Goal: Task Accomplishment & Management: Manage account settings

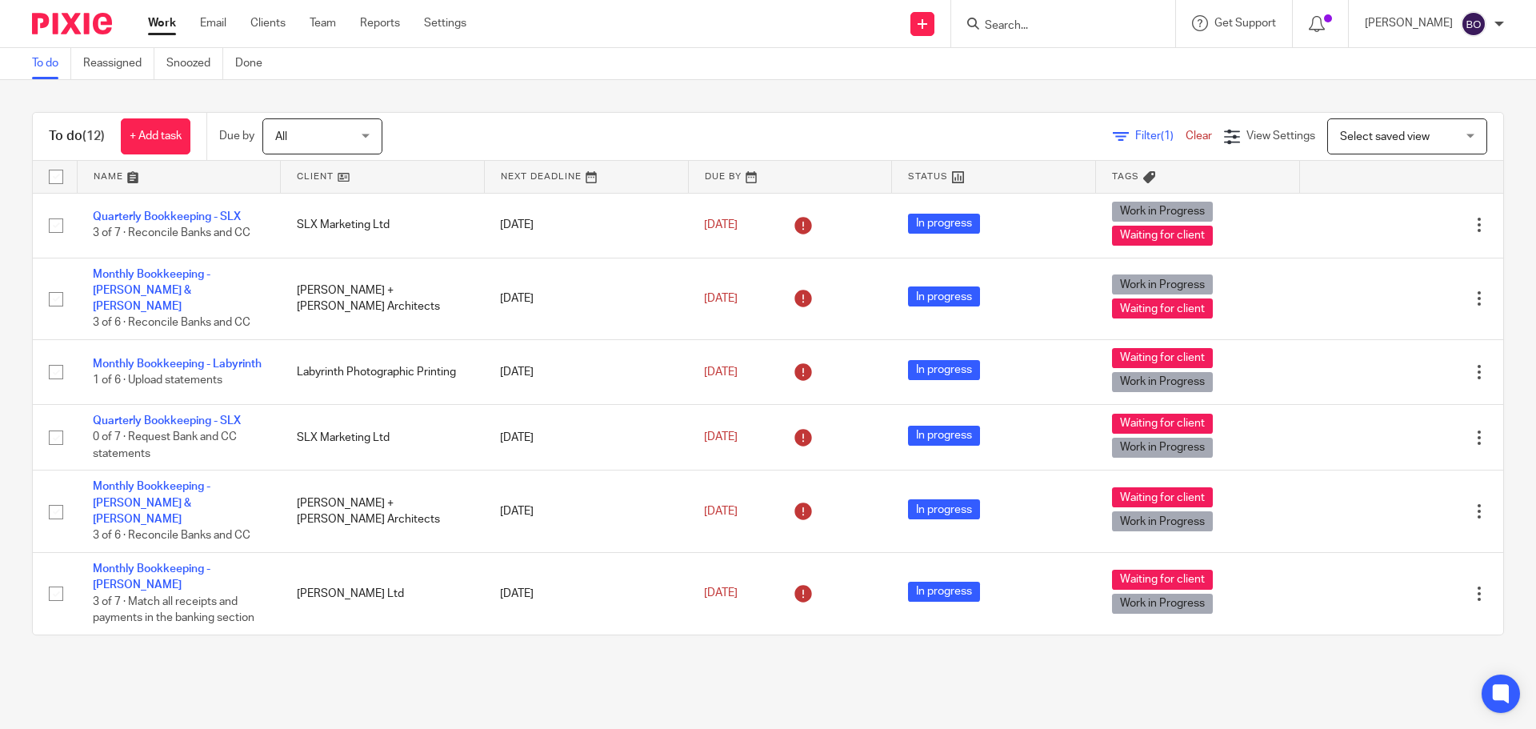
click at [1006, 25] on input "Search" at bounding box center [1055, 26] width 144 height 14
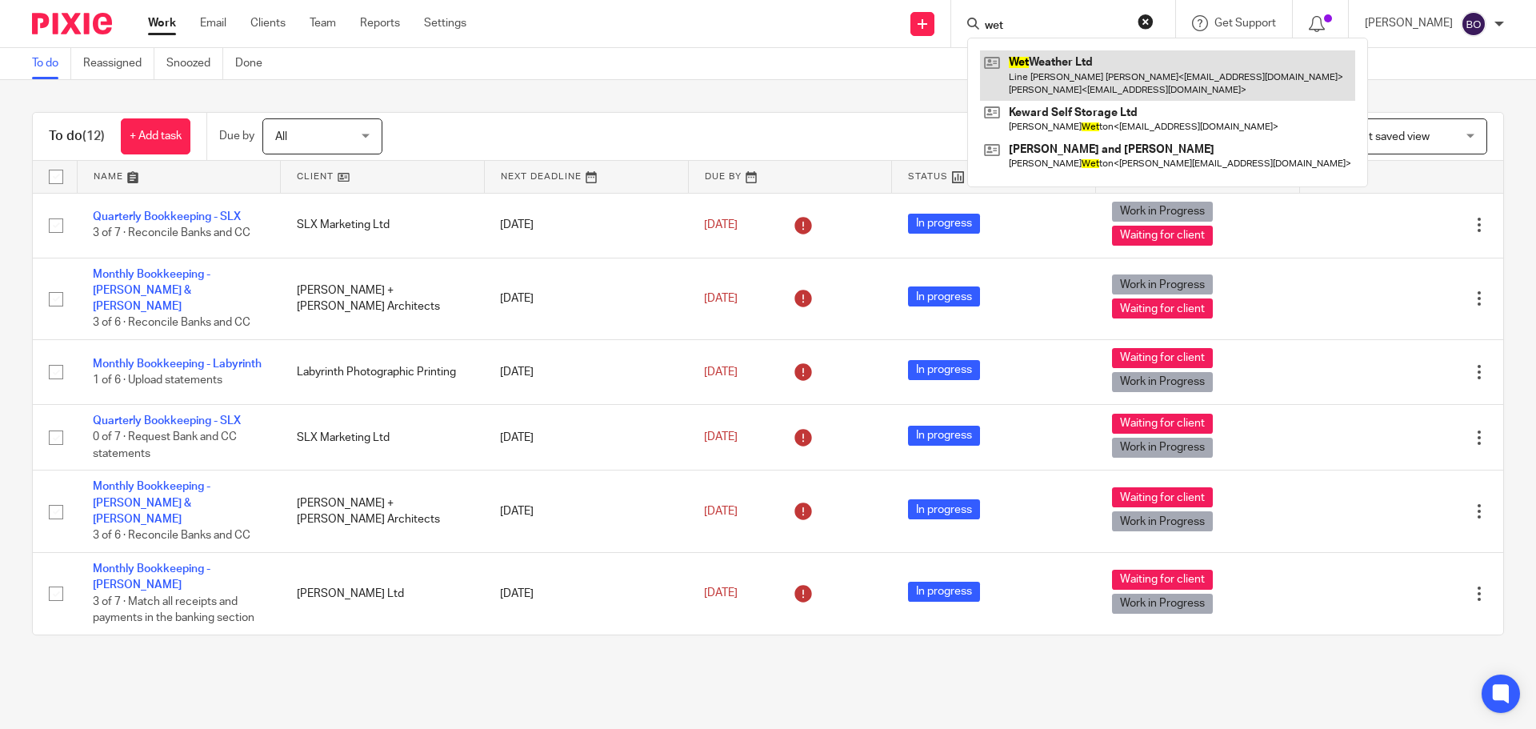
type input "wet"
click at [1060, 65] on link at bounding box center [1167, 75] width 375 height 50
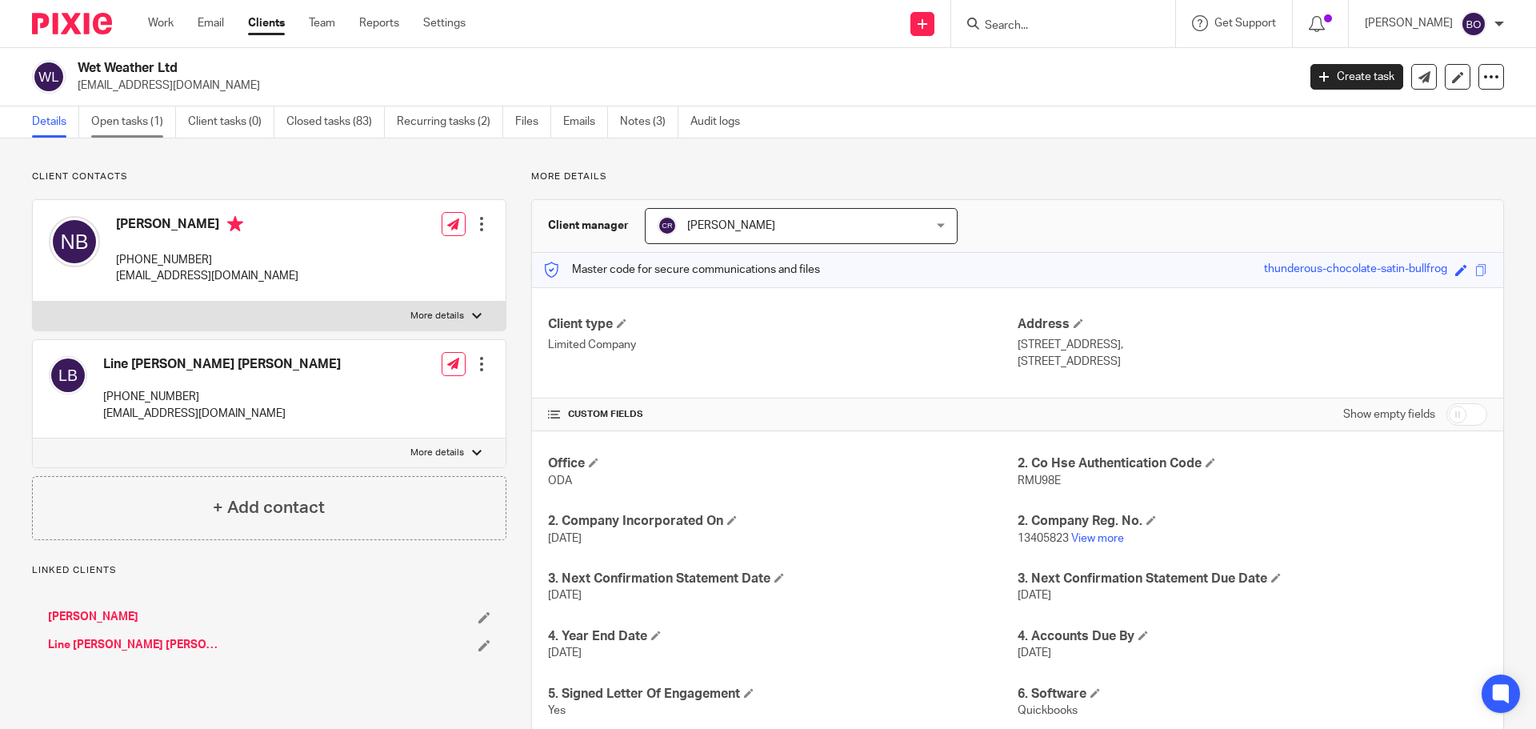
click at [131, 117] on link "Open tasks (1)" at bounding box center [133, 121] width 85 height 31
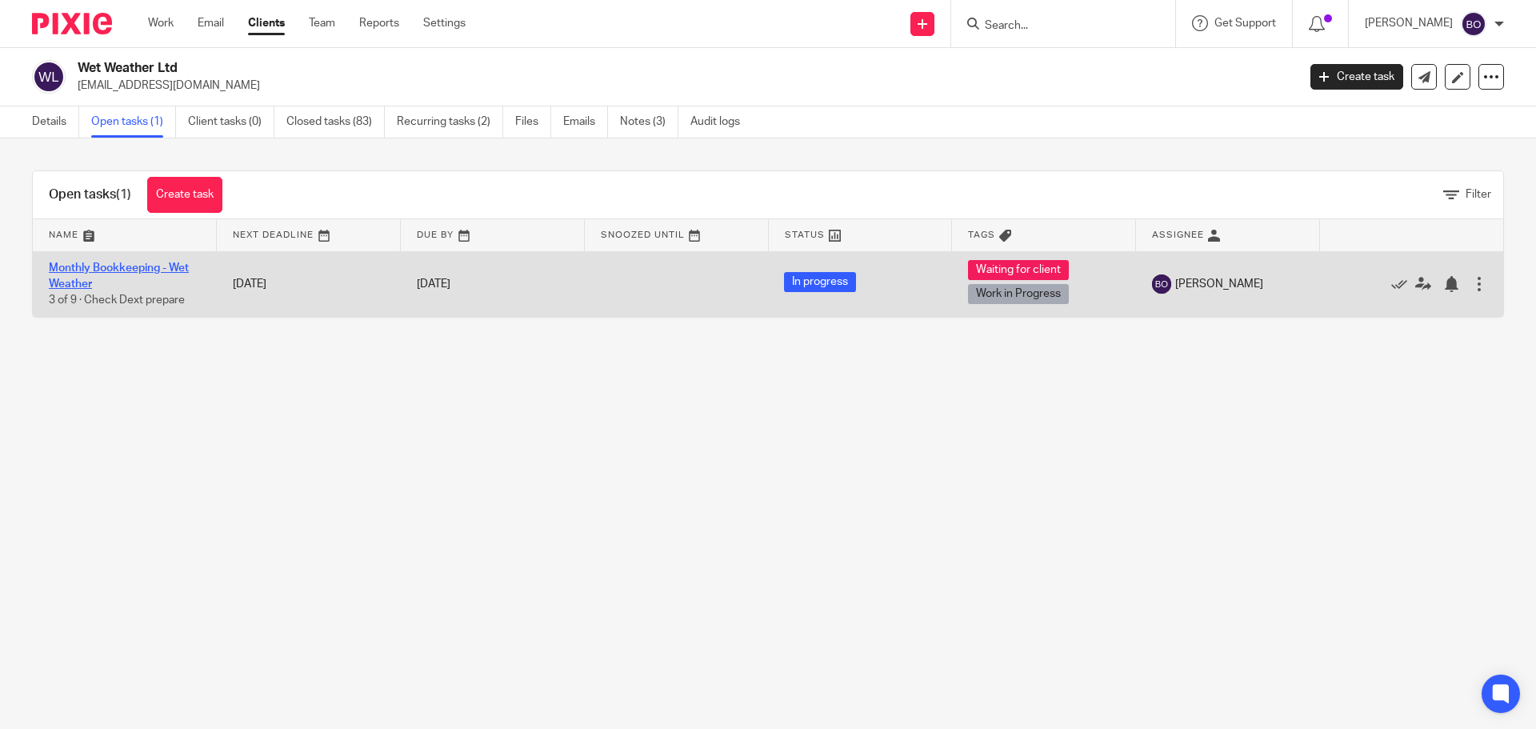
click at [172, 267] on link "Monthly Bookkeeping - Wet Weather" at bounding box center [119, 275] width 140 height 27
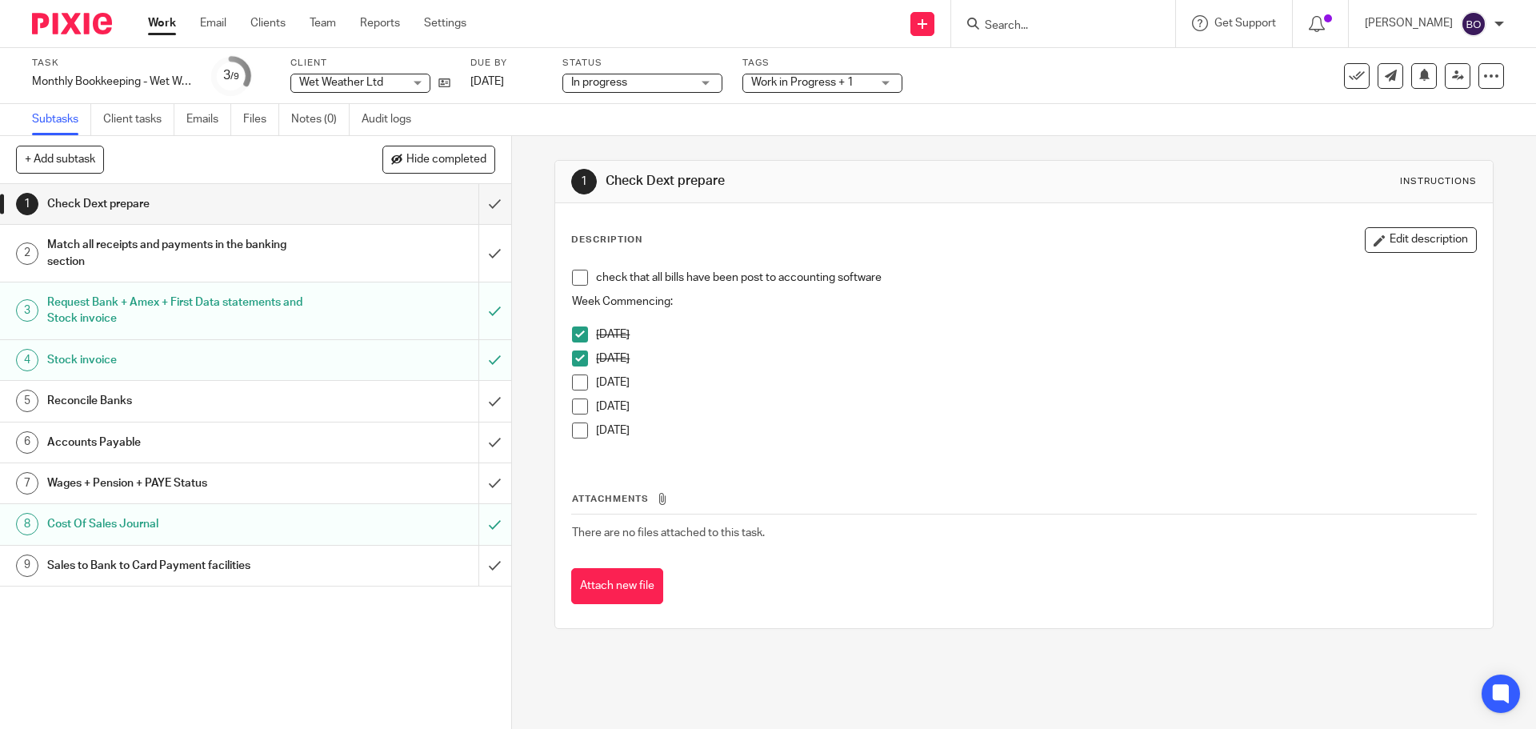
click at [577, 377] on span at bounding box center [580, 382] width 16 height 16
click at [574, 403] on span at bounding box center [580, 406] width 16 height 16
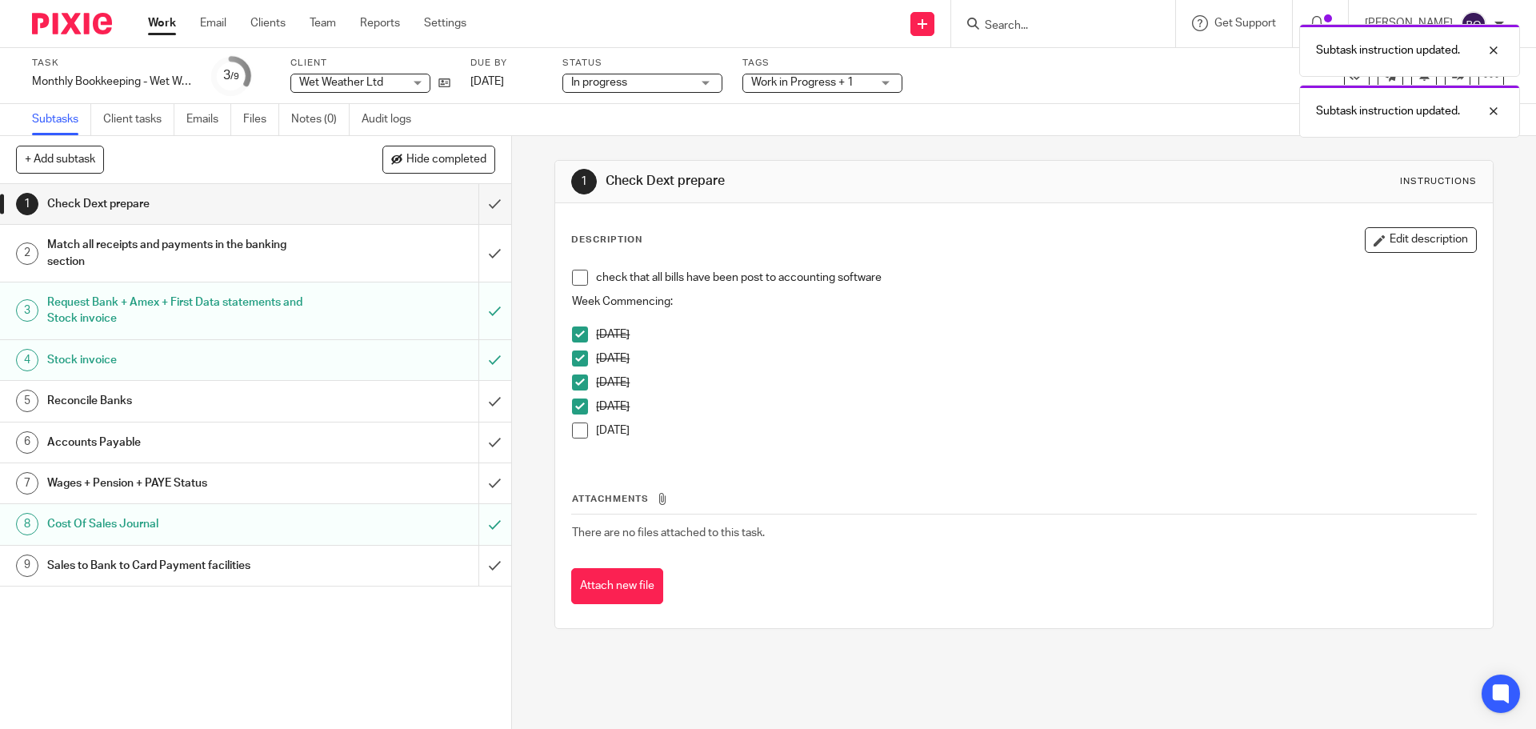
click at [186, 392] on h1 "Reconcile Banks" at bounding box center [185, 401] width 277 height 24
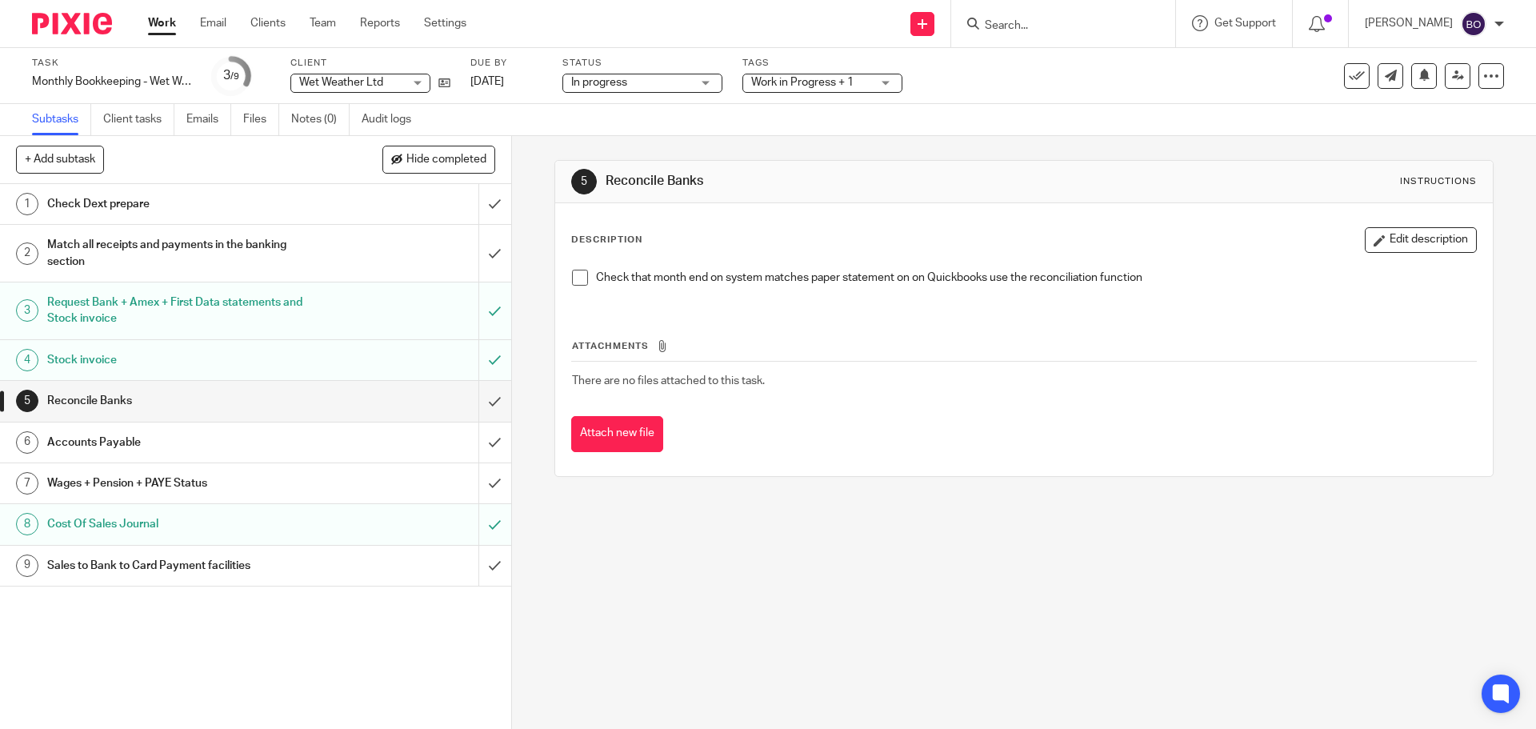
click at [149, 243] on h1 "Match all receipts and payments in the banking section" at bounding box center [185, 253] width 277 height 41
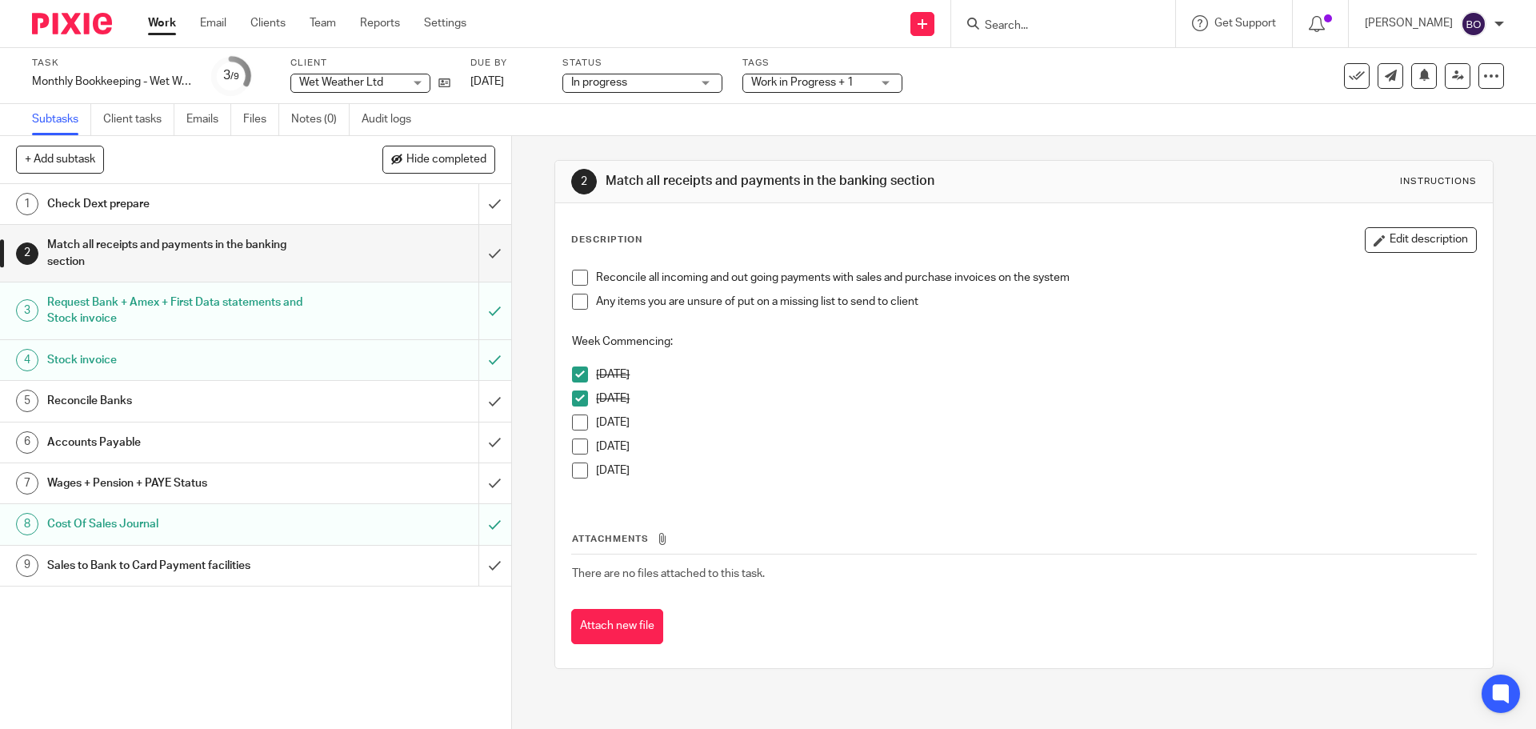
click at [578, 422] on span at bounding box center [580, 422] width 16 height 16
click at [574, 446] on span at bounding box center [580, 446] width 16 height 16
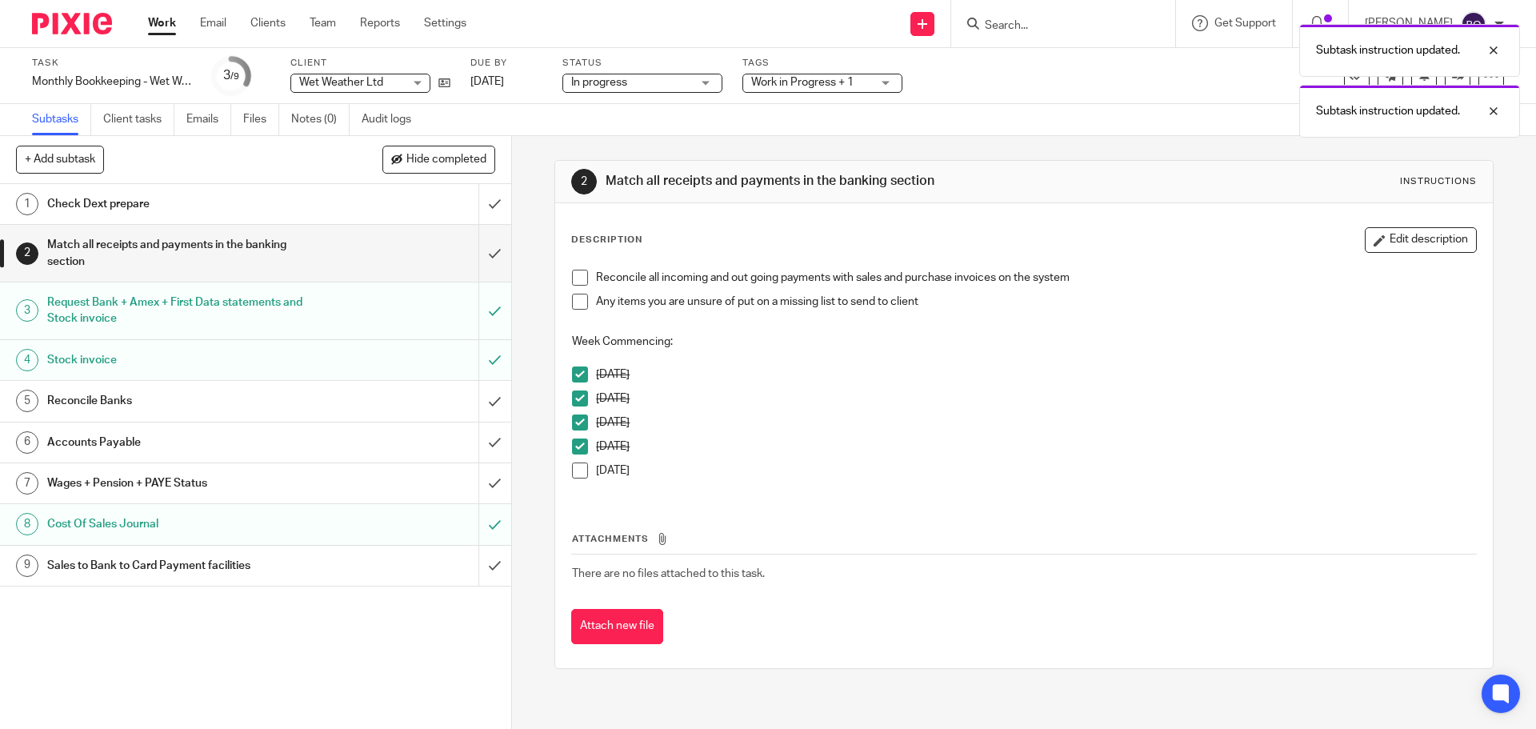
click at [226, 208] on h1 "Check Dext prepare" at bounding box center [185, 204] width 277 height 24
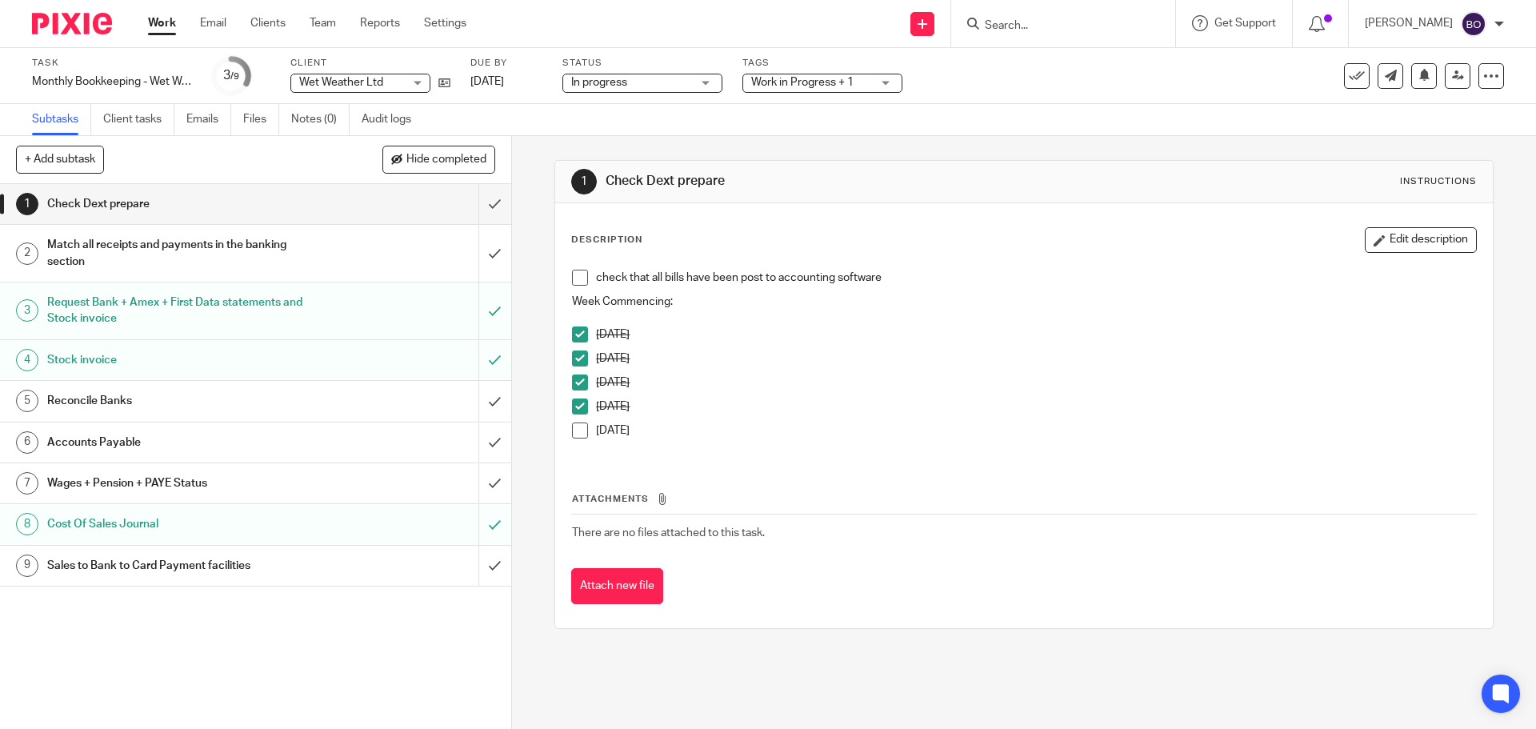
click at [218, 246] on h1 "Match all receipts and payments in the banking section" at bounding box center [185, 253] width 277 height 41
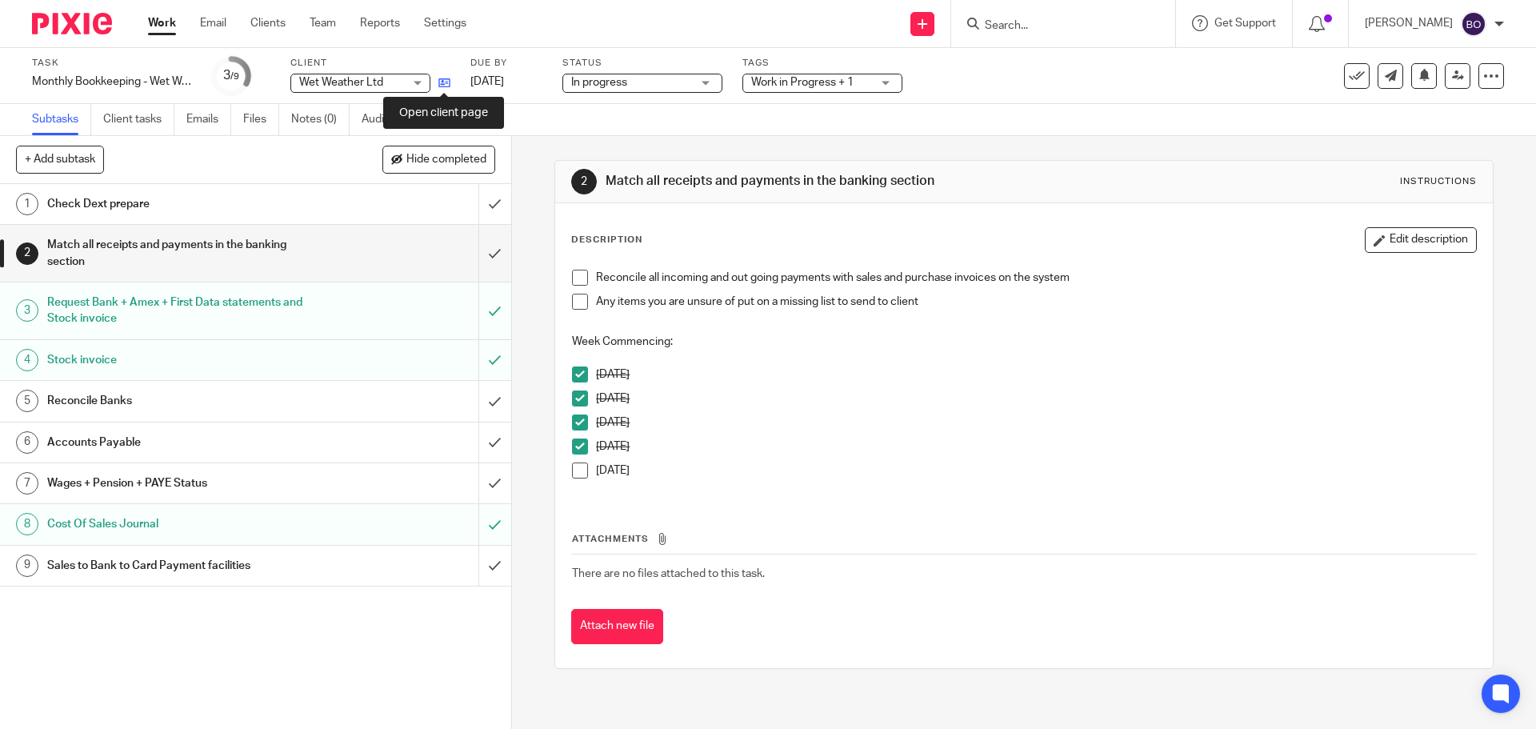
click at [442, 80] on icon at bounding box center [444, 83] width 12 height 12
click at [194, 214] on h1 "Check Dext prepare" at bounding box center [185, 204] width 277 height 24
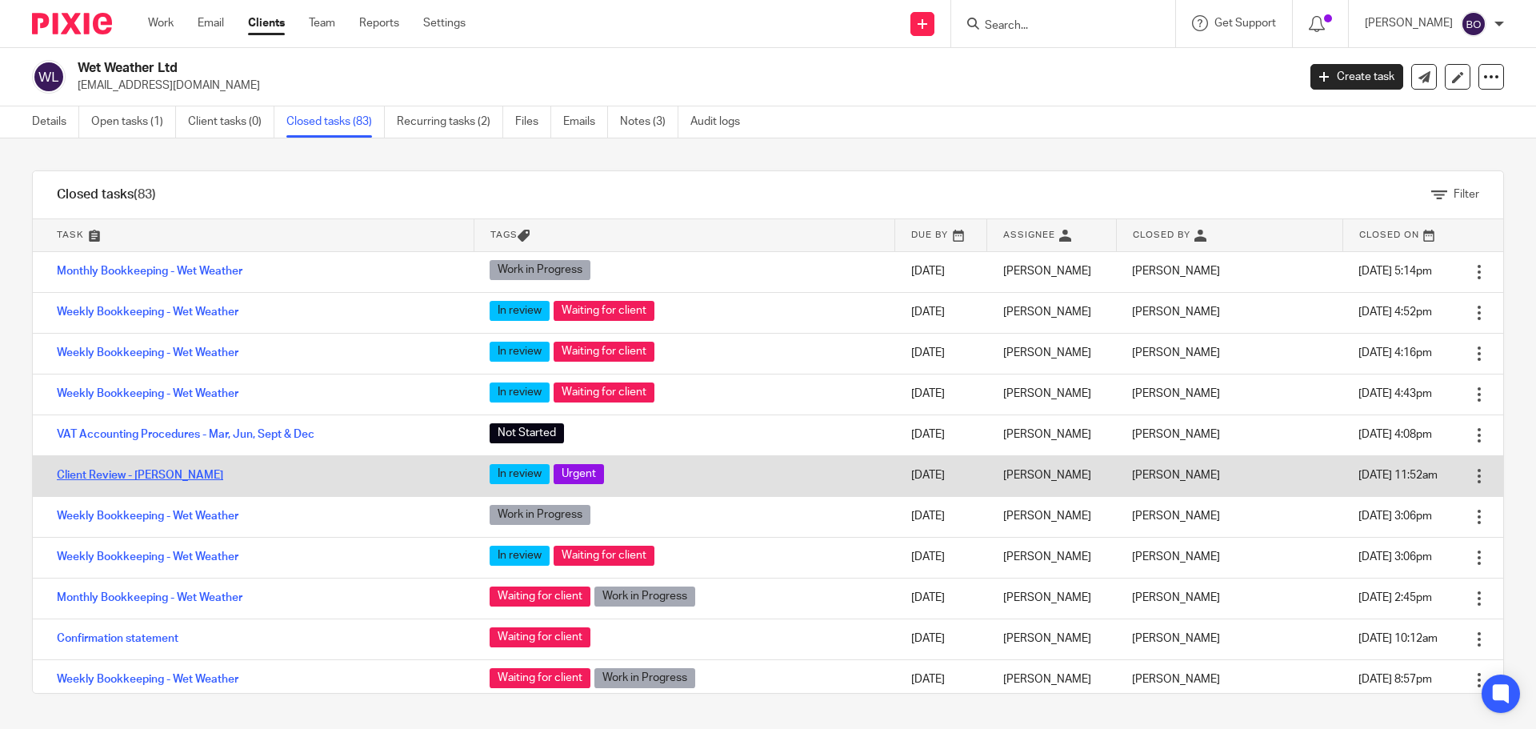
click at [165, 475] on link "Client Review - [PERSON_NAME]" at bounding box center [140, 475] width 166 height 11
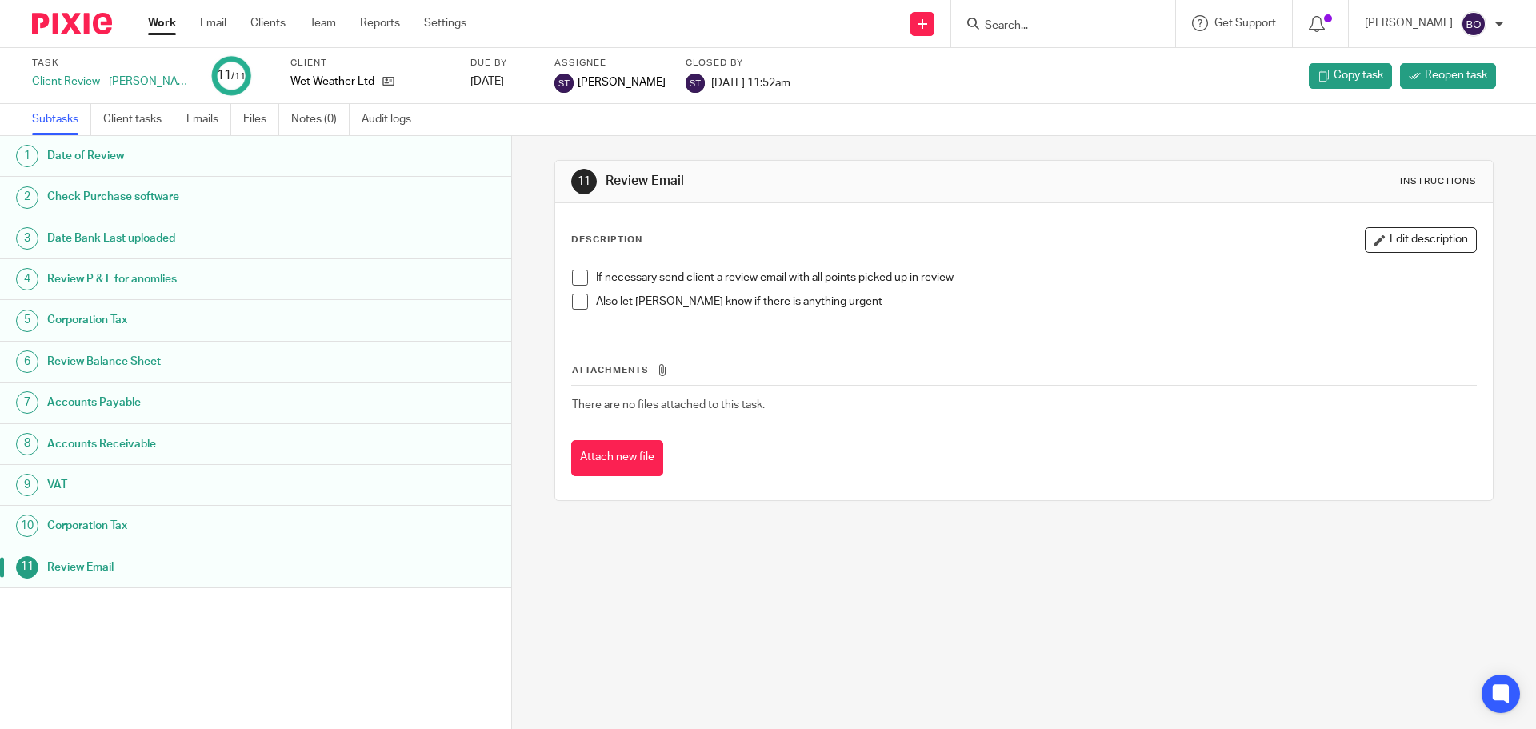
click at [146, 154] on h1 "Date of Review" at bounding box center [196, 156] width 299 height 24
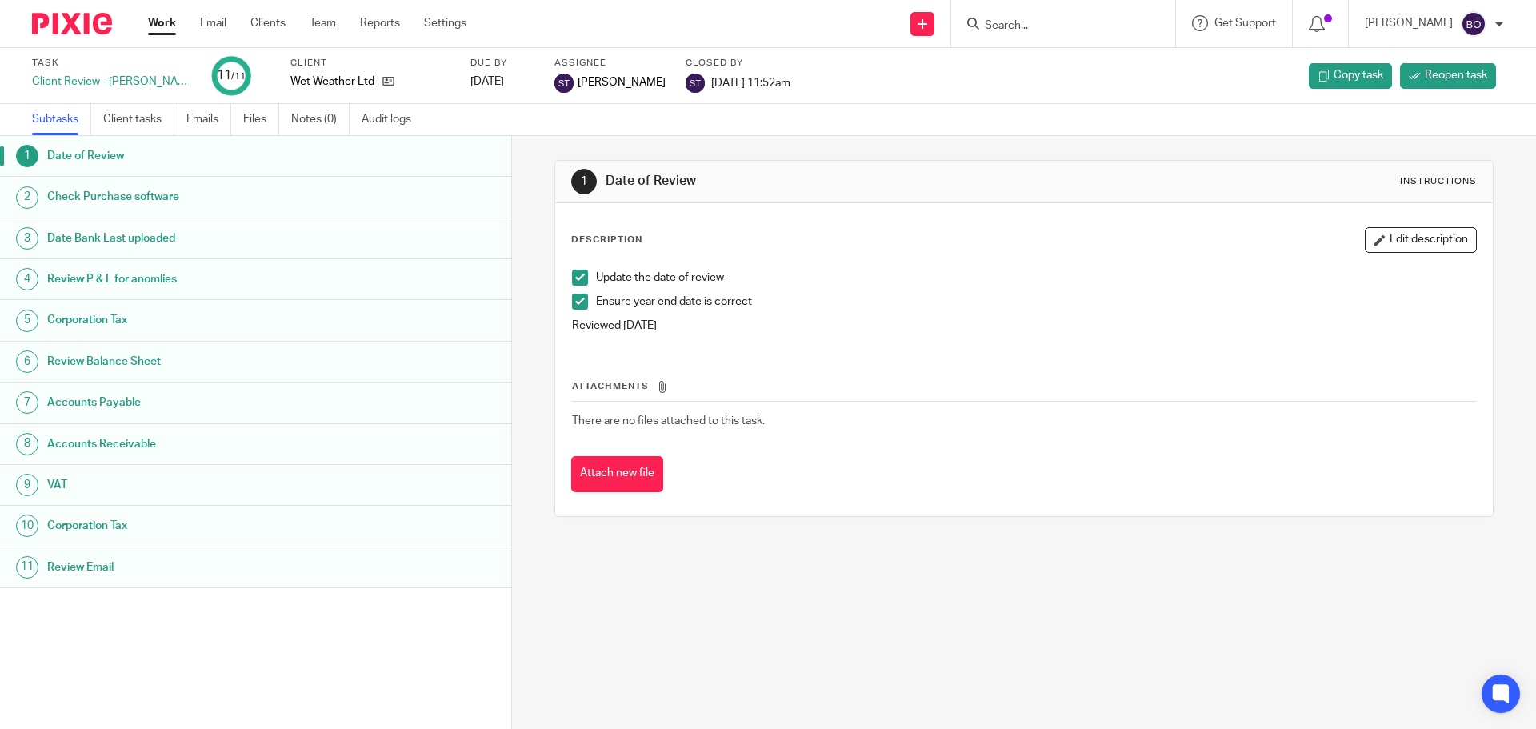
click at [192, 194] on h1 "Check Purchase software" at bounding box center [196, 197] width 299 height 24
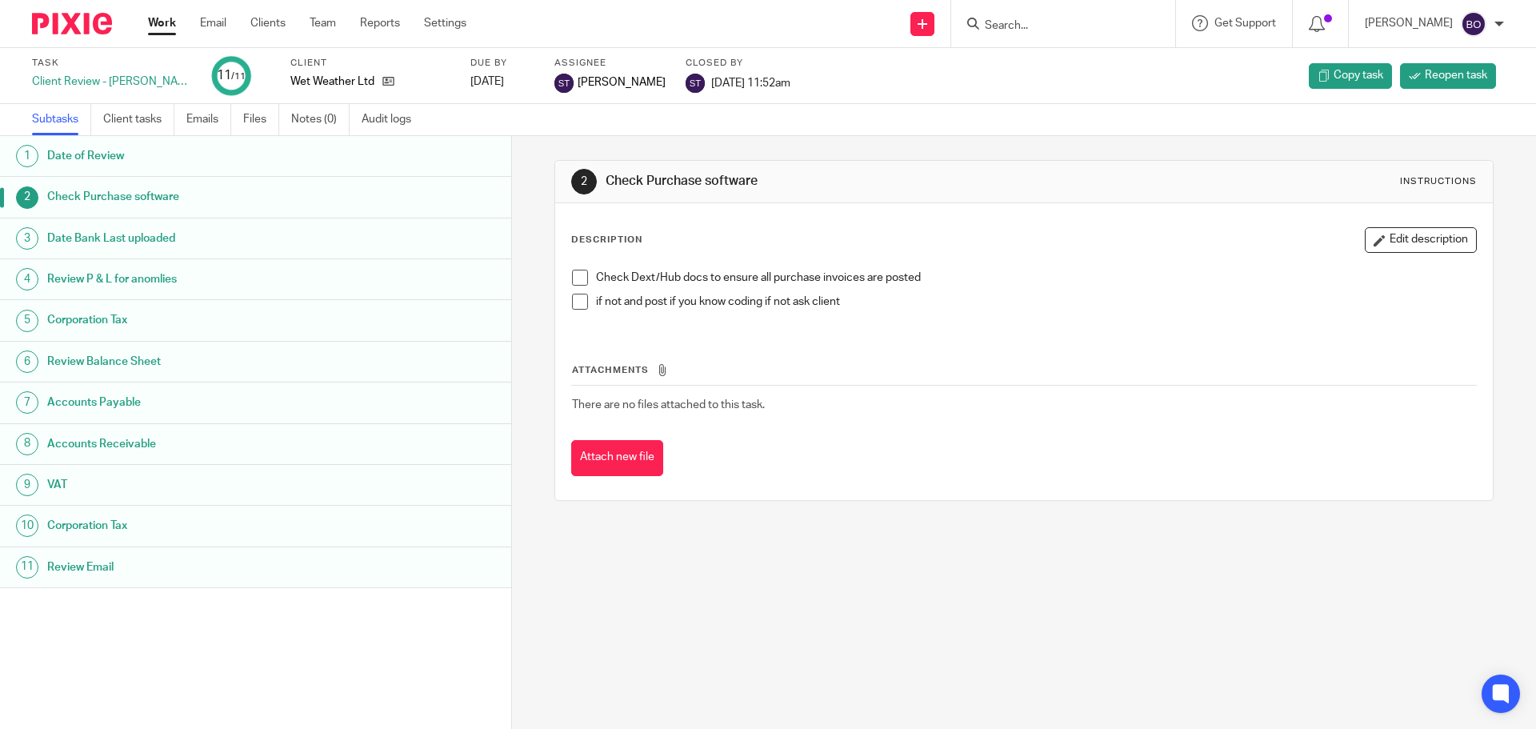
click at [194, 241] on h1 "Date Bank Last uploaded" at bounding box center [196, 238] width 299 height 24
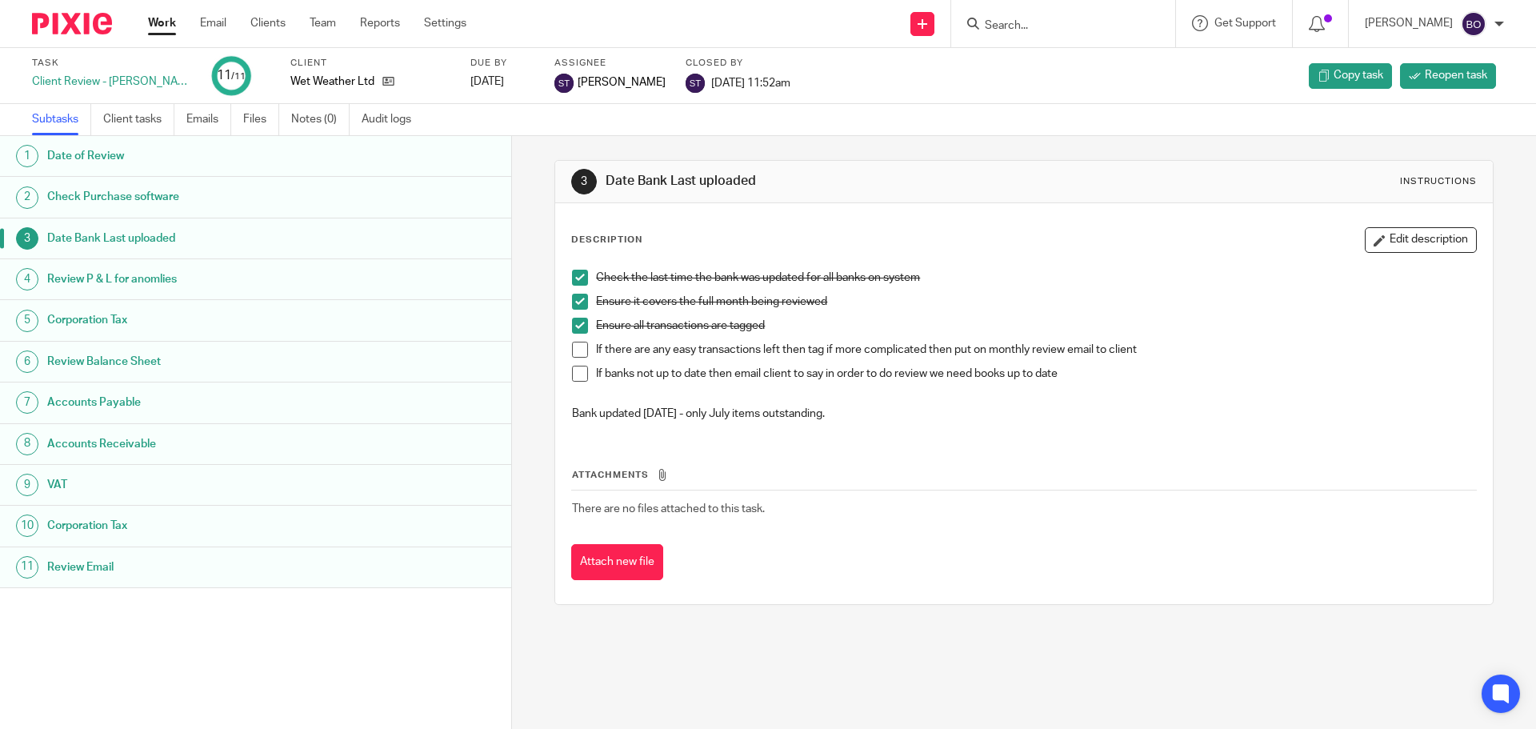
click at [193, 281] on h1 "Review P & L for anomlies" at bounding box center [196, 279] width 299 height 24
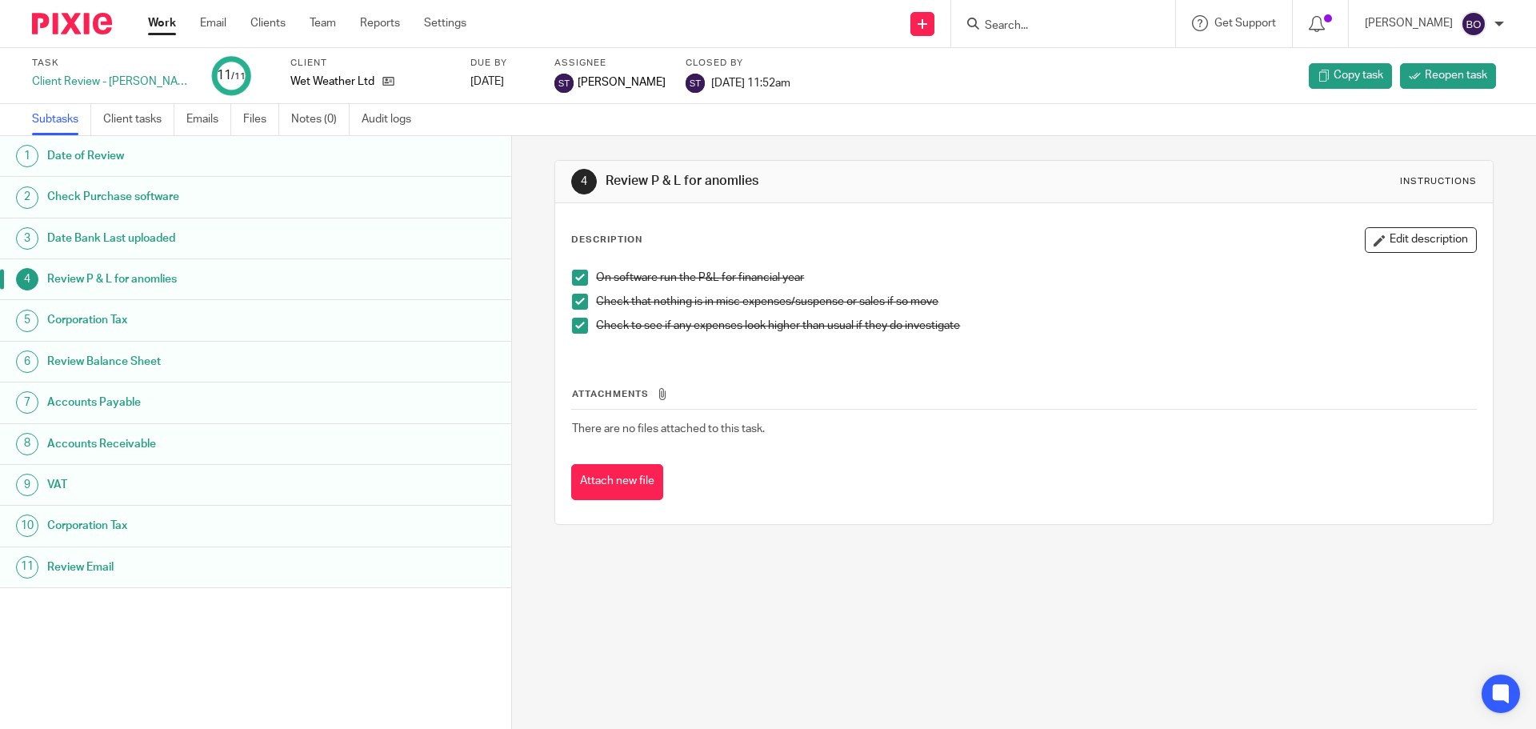
click at [189, 321] on h1 "Corporation Tax" at bounding box center [196, 320] width 299 height 24
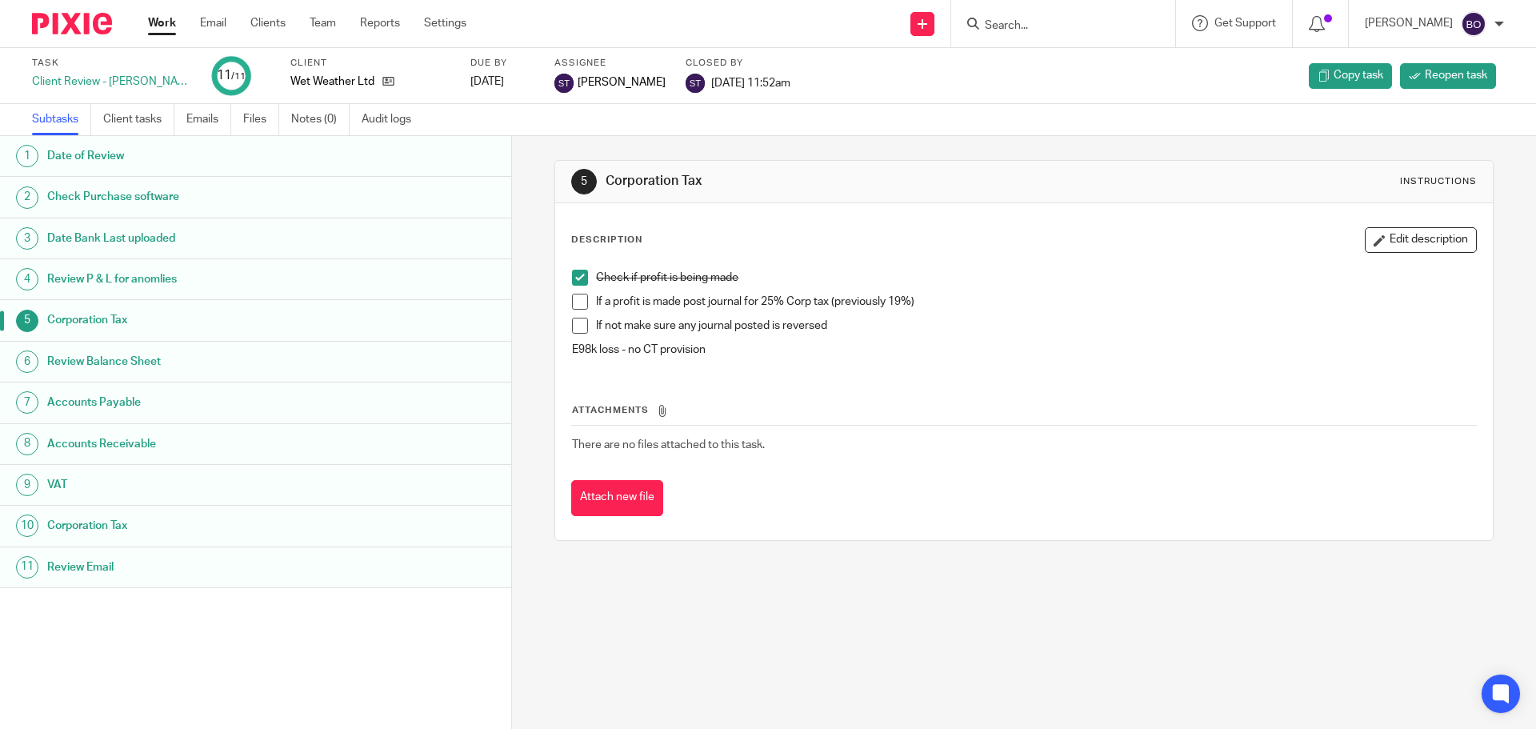
click at [190, 359] on h1 "Review Balance Sheet" at bounding box center [196, 362] width 299 height 24
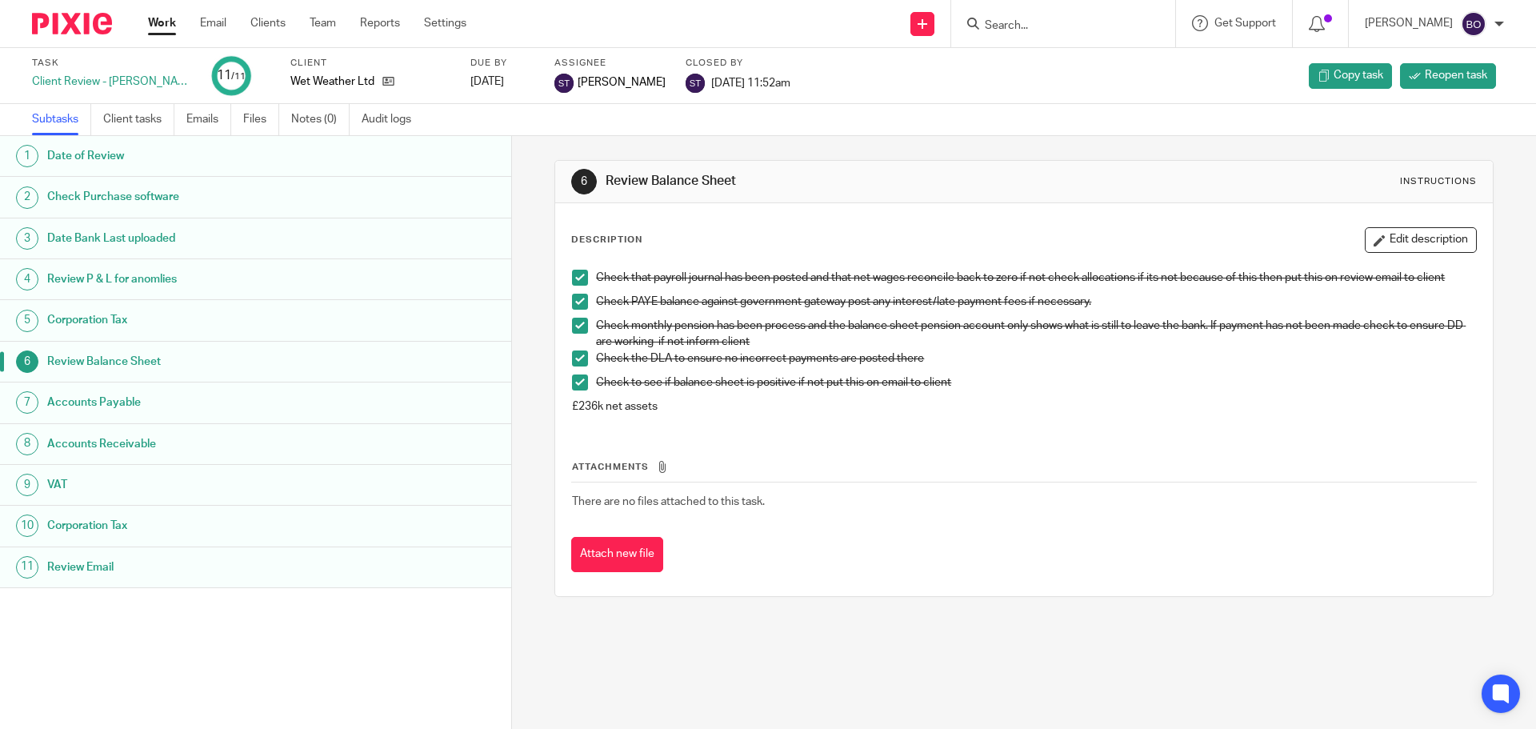
click at [192, 401] on h1 "Accounts Payable" at bounding box center [196, 402] width 299 height 24
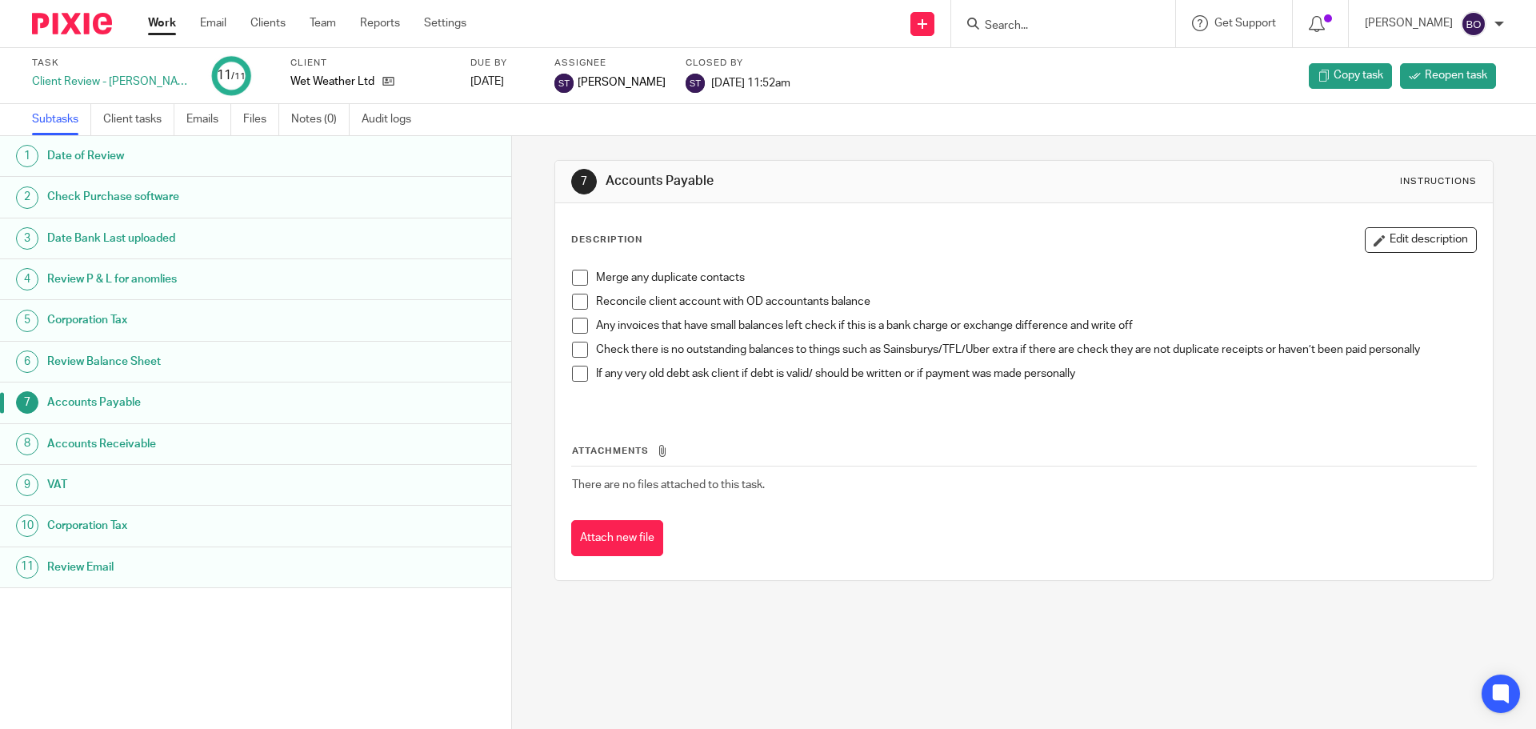
click at [193, 442] on h1 "Accounts Receivable" at bounding box center [196, 444] width 299 height 24
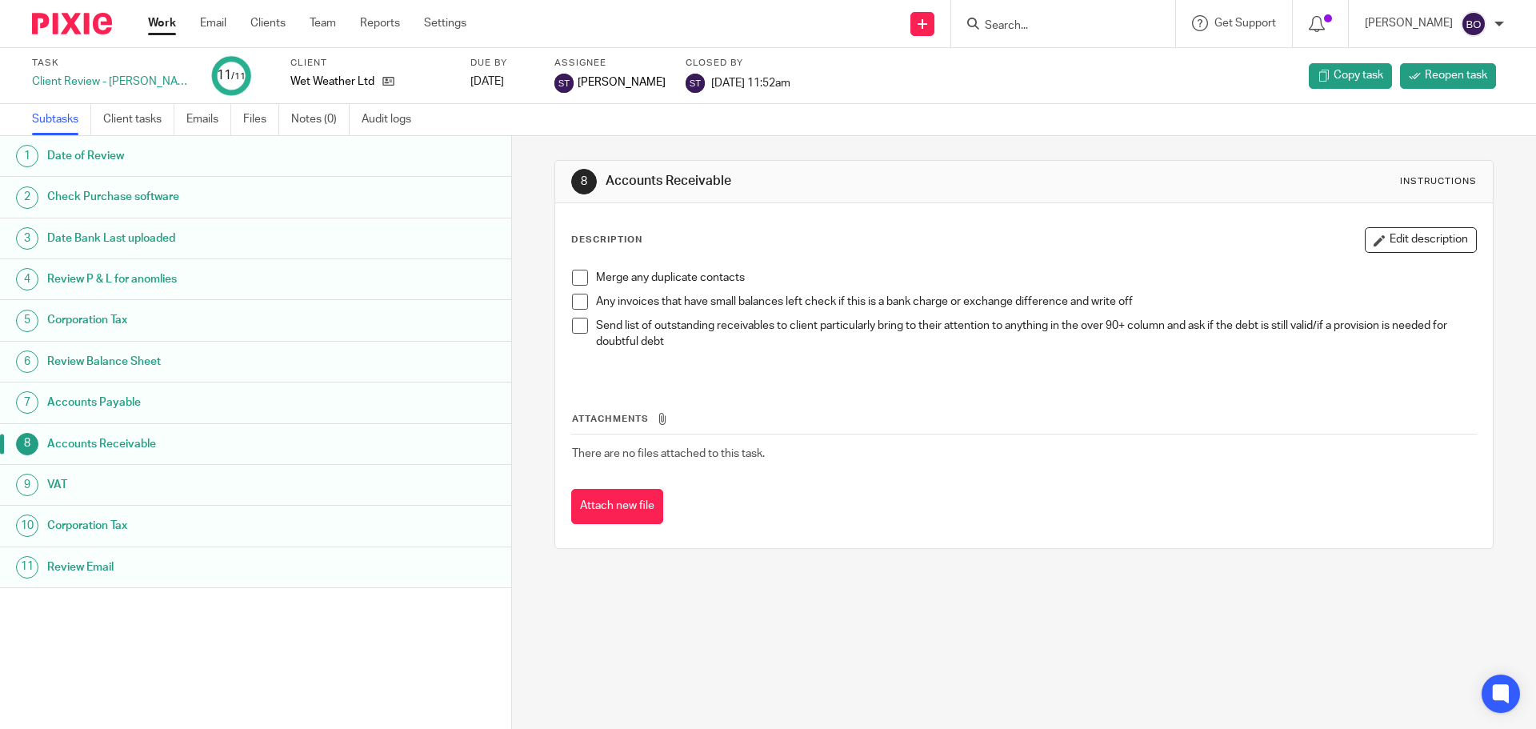
click at [198, 477] on h1 "VAT" at bounding box center [196, 485] width 299 height 24
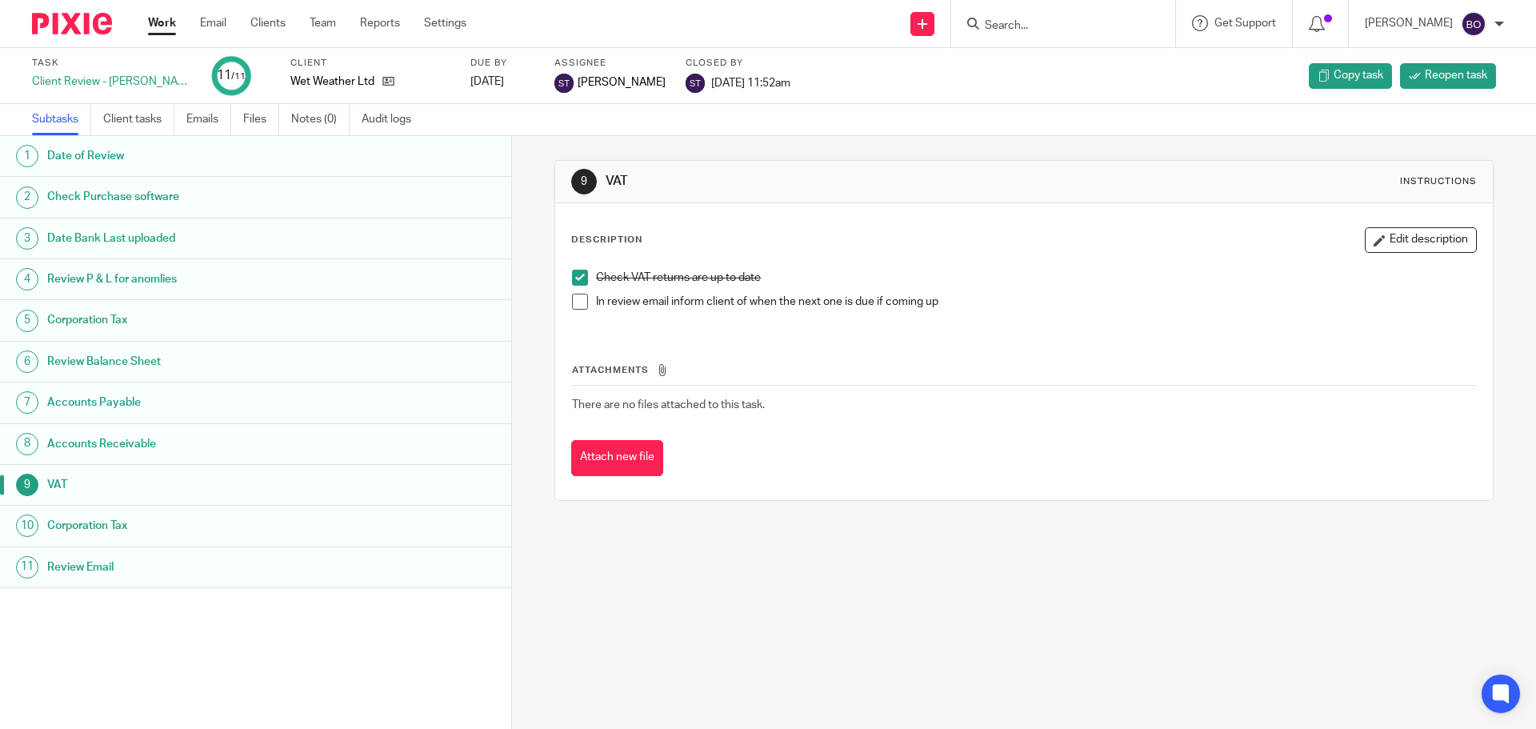
click at [194, 520] on h1 "Corporation Tax" at bounding box center [196, 526] width 299 height 24
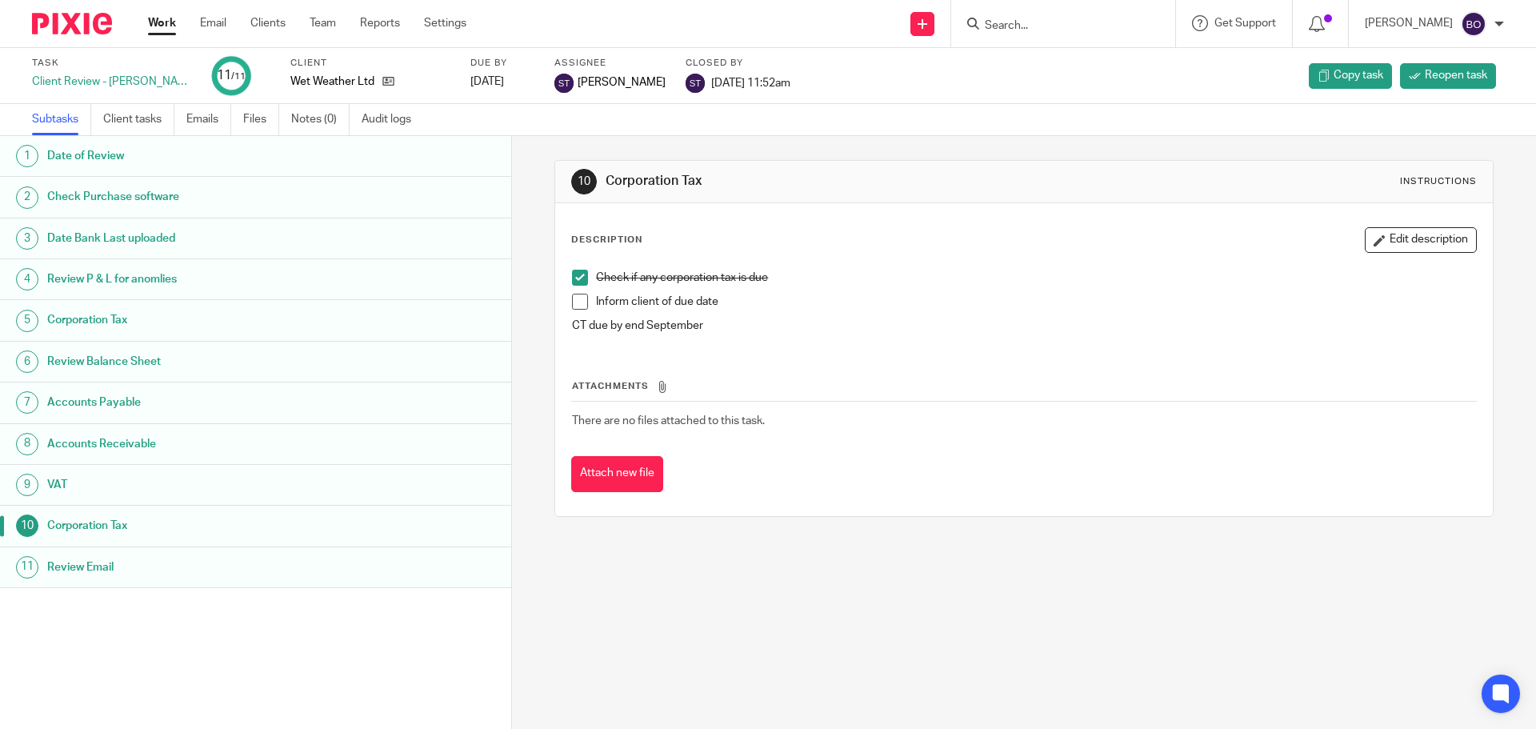
click at [210, 578] on h1 "Review Email" at bounding box center [196, 567] width 299 height 24
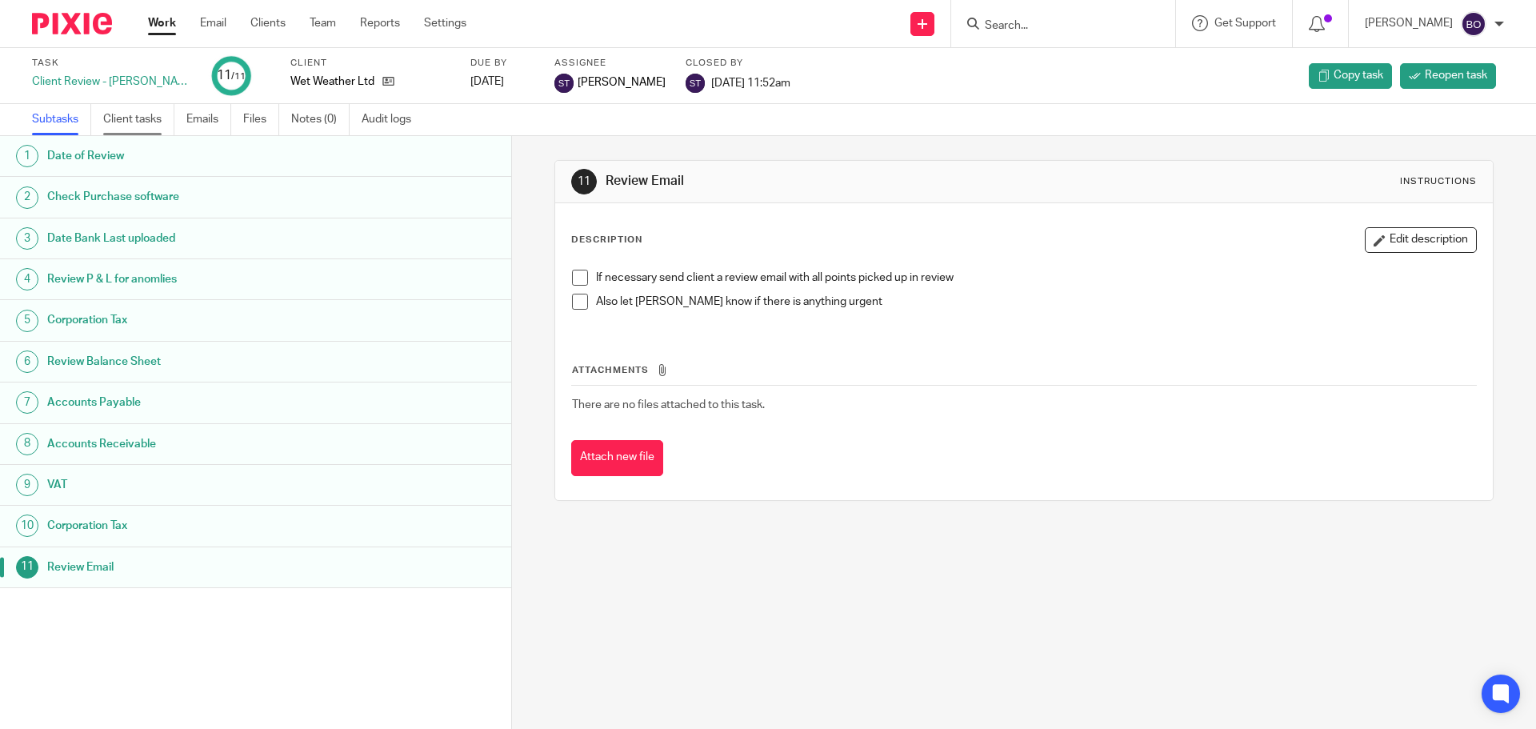
click at [144, 110] on link "Client tasks" at bounding box center [138, 119] width 71 height 31
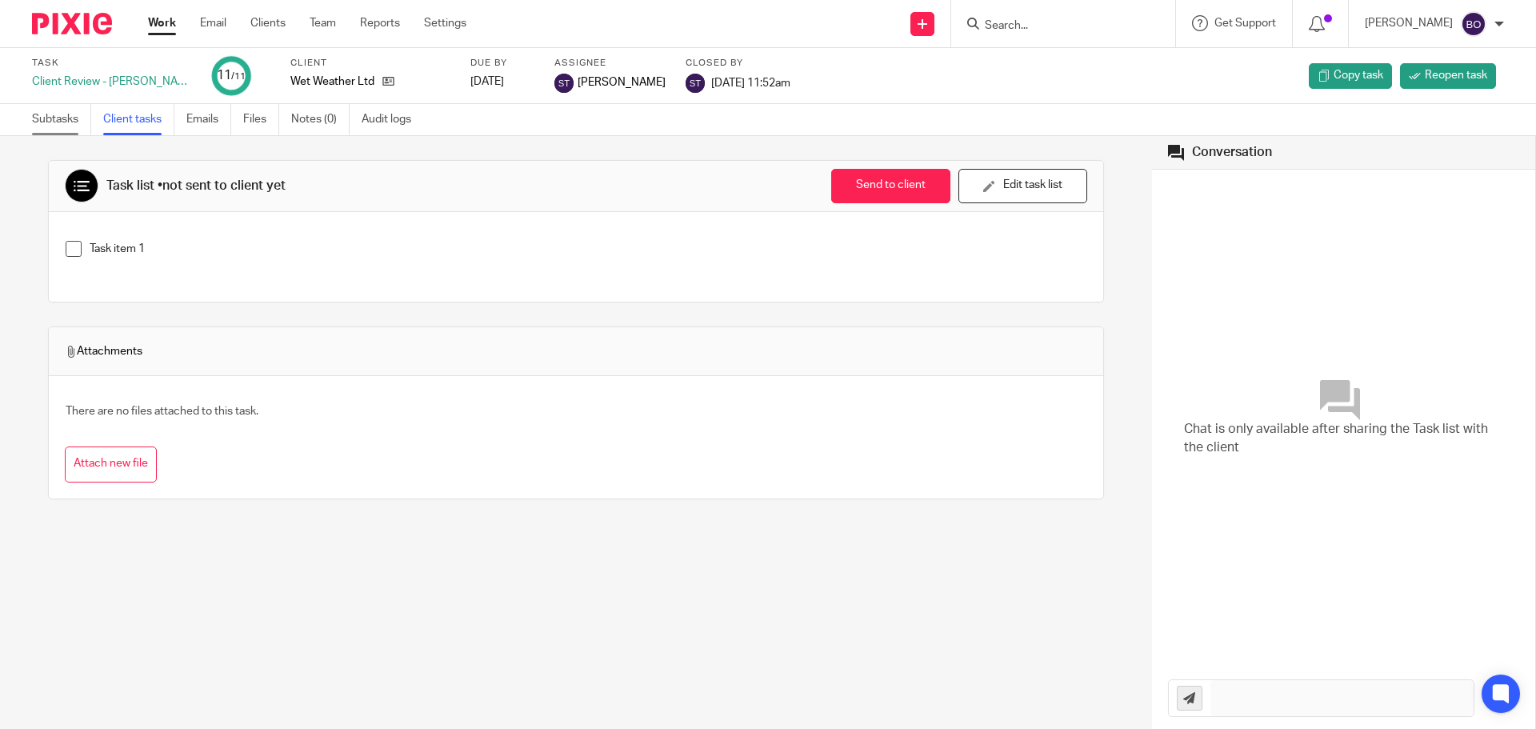
click at [59, 114] on link "Subtasks" at bounding box center [61, 119] width 59 height 31
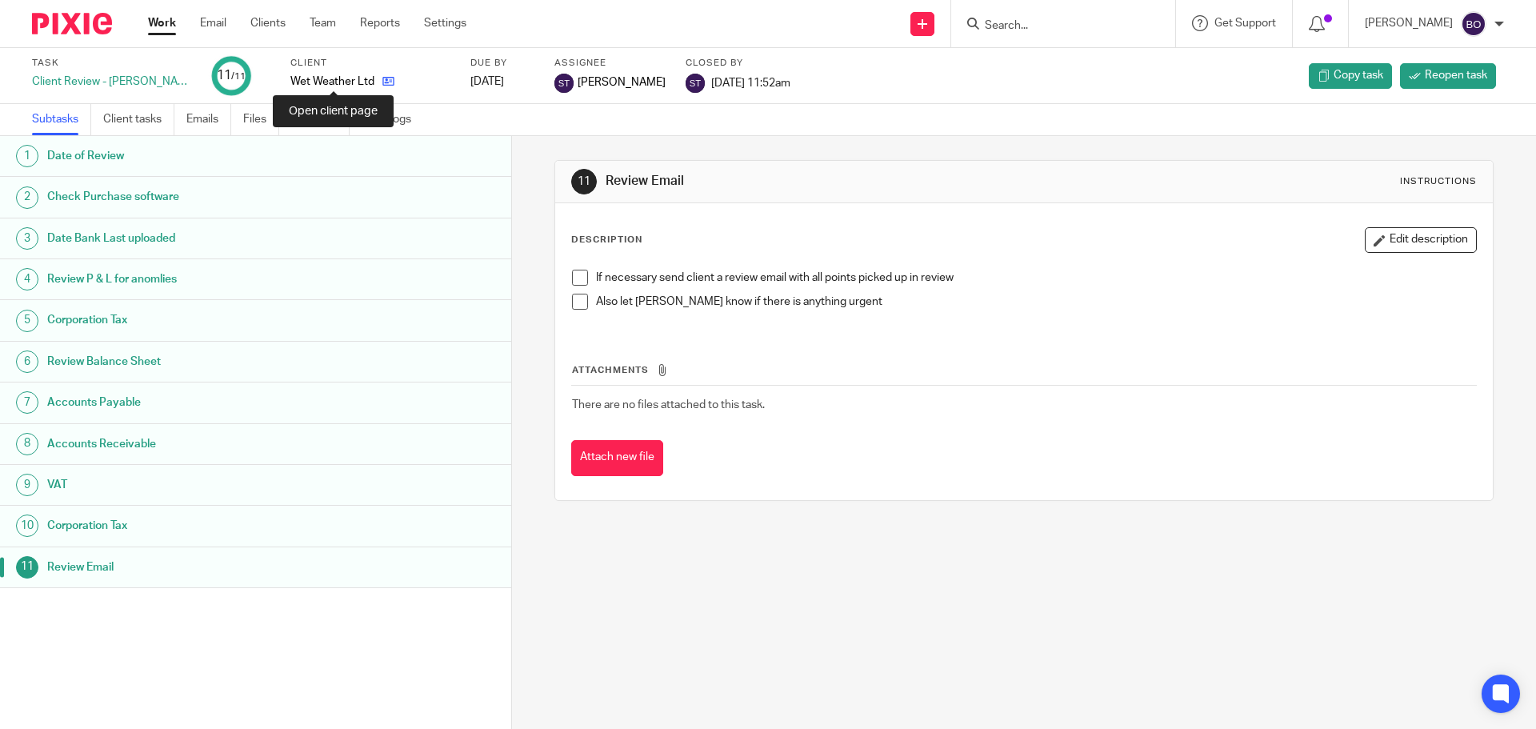
click at [382, 80] on icon at bounding box center [388, 81] width 12 height 12
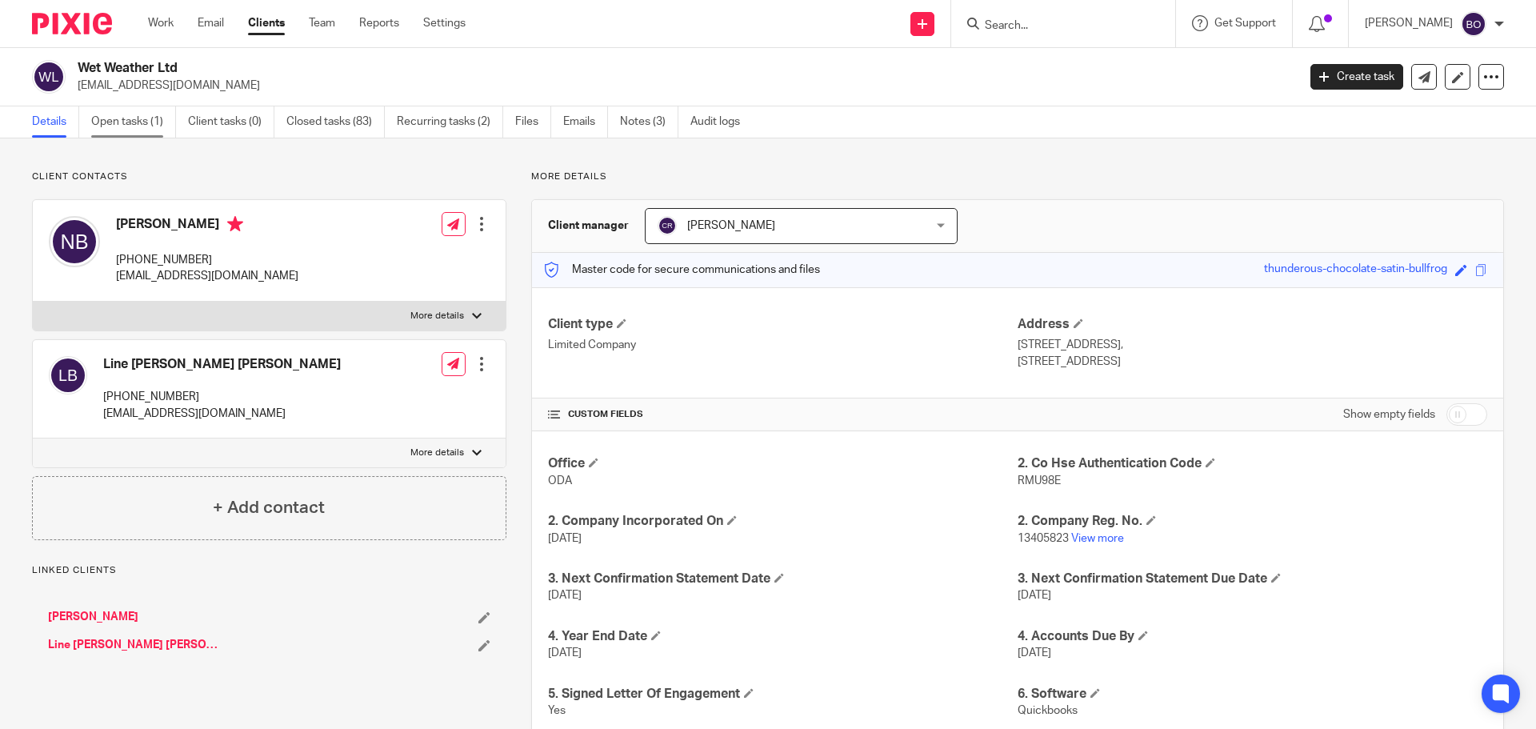
click at [133, 123] on link "Open tasks (1)" at bounding box center [133, 121] width 85 height 31
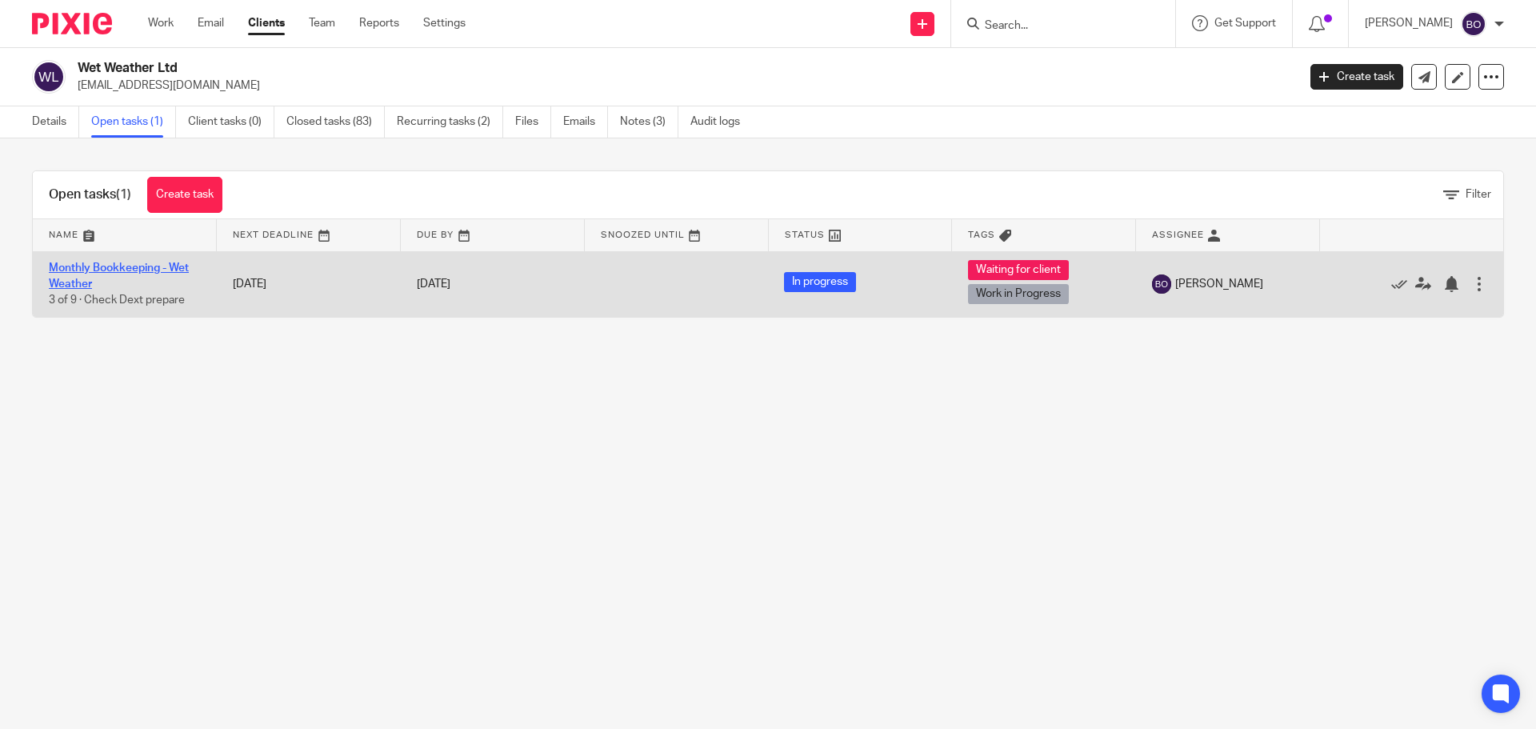
click at [154, 268] on link "Monthly Bookkeeping - Wet Weather" at bounding box center [119, 275] width 140 height 27
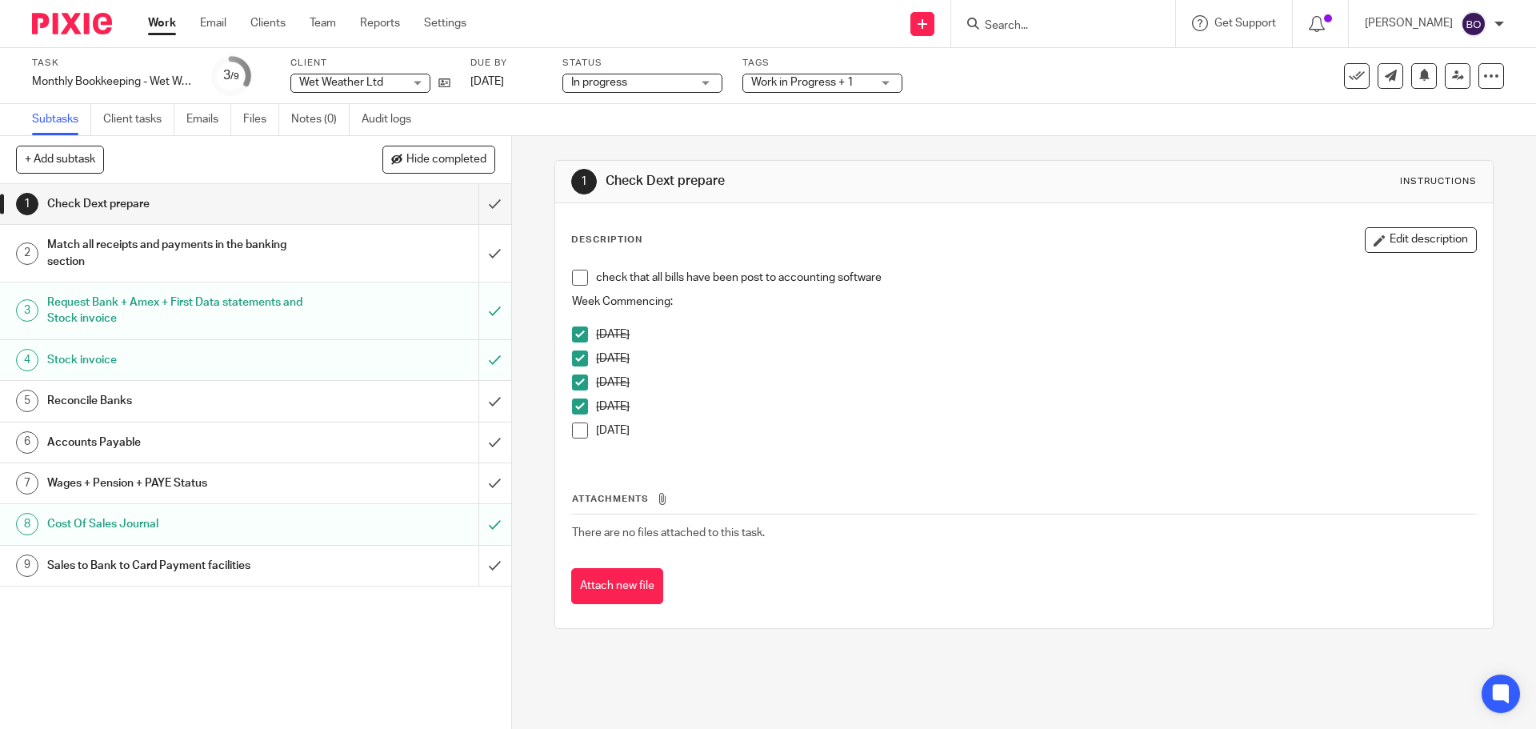
click at [236, 246] on h1 "Match all receipts and payments in the banking section" at bounding box center [185, 253] width 277 height 41
click at [573, 279] on span at bounding box center [580, 278] width 16 height 16
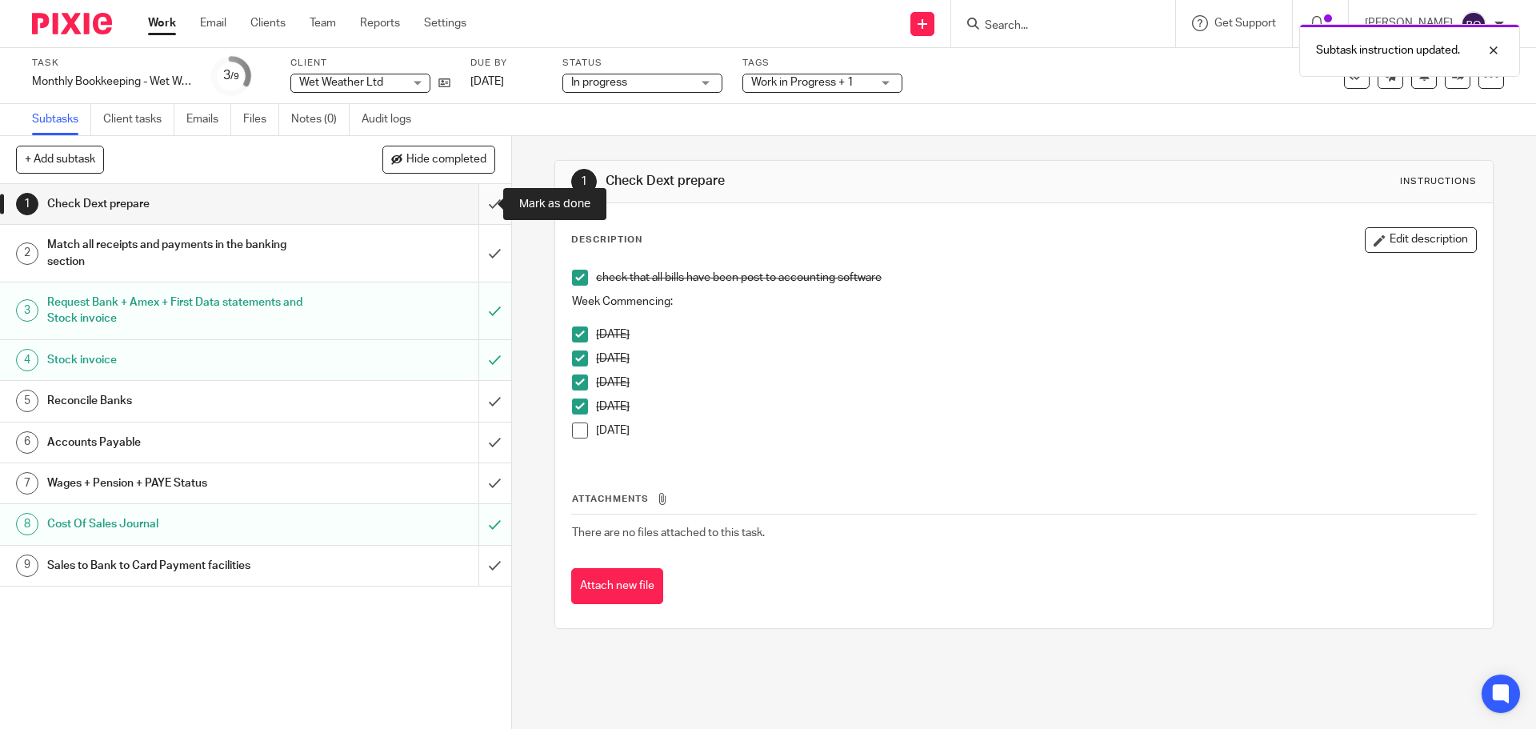
click at [472, 208] on input "submit" at bounding box center [255, 204] width 511 height 40
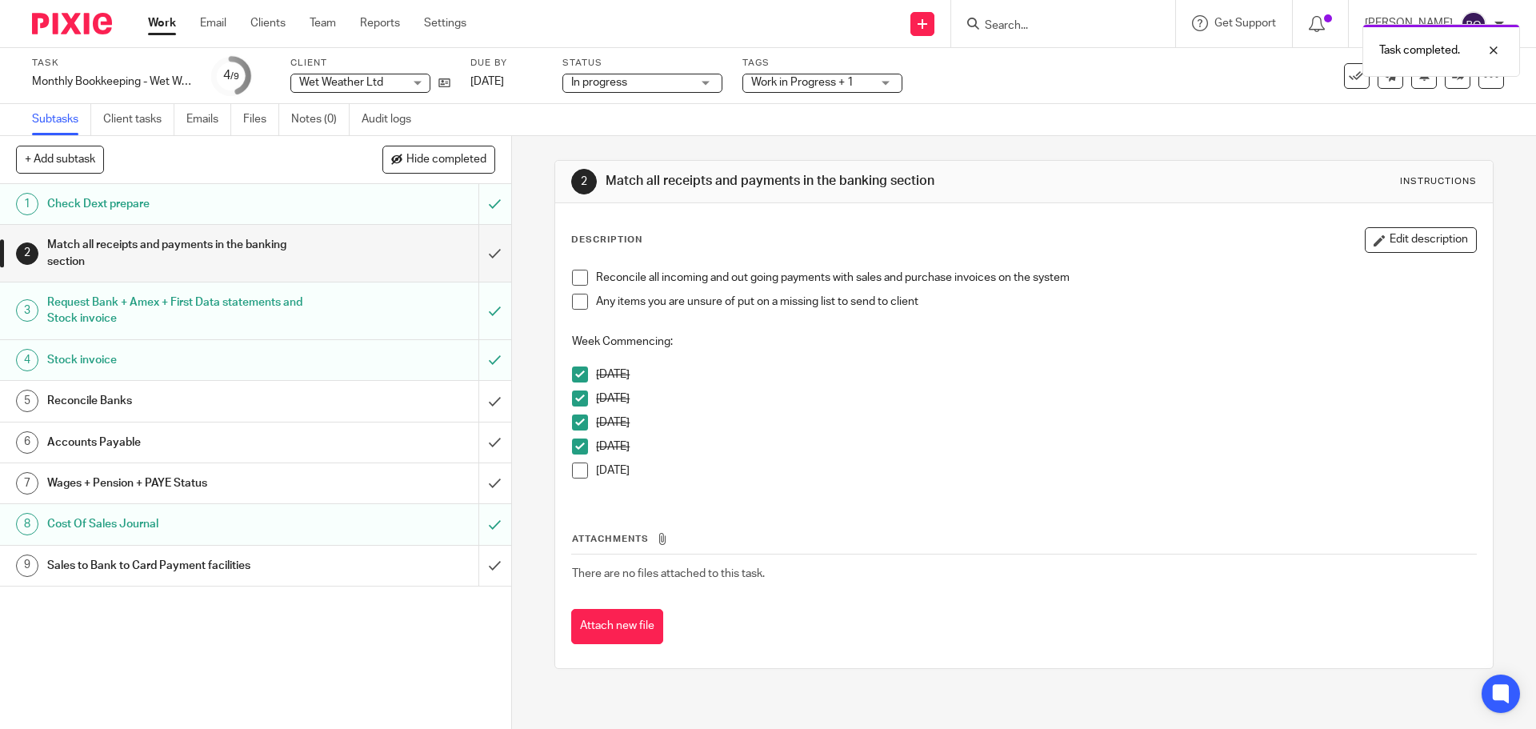
click at [572, 278] on span at bounding box center [580, 278] width 16 height 16
click at [574, 307] on span at bounding box center [580, 302] width 16 height 16
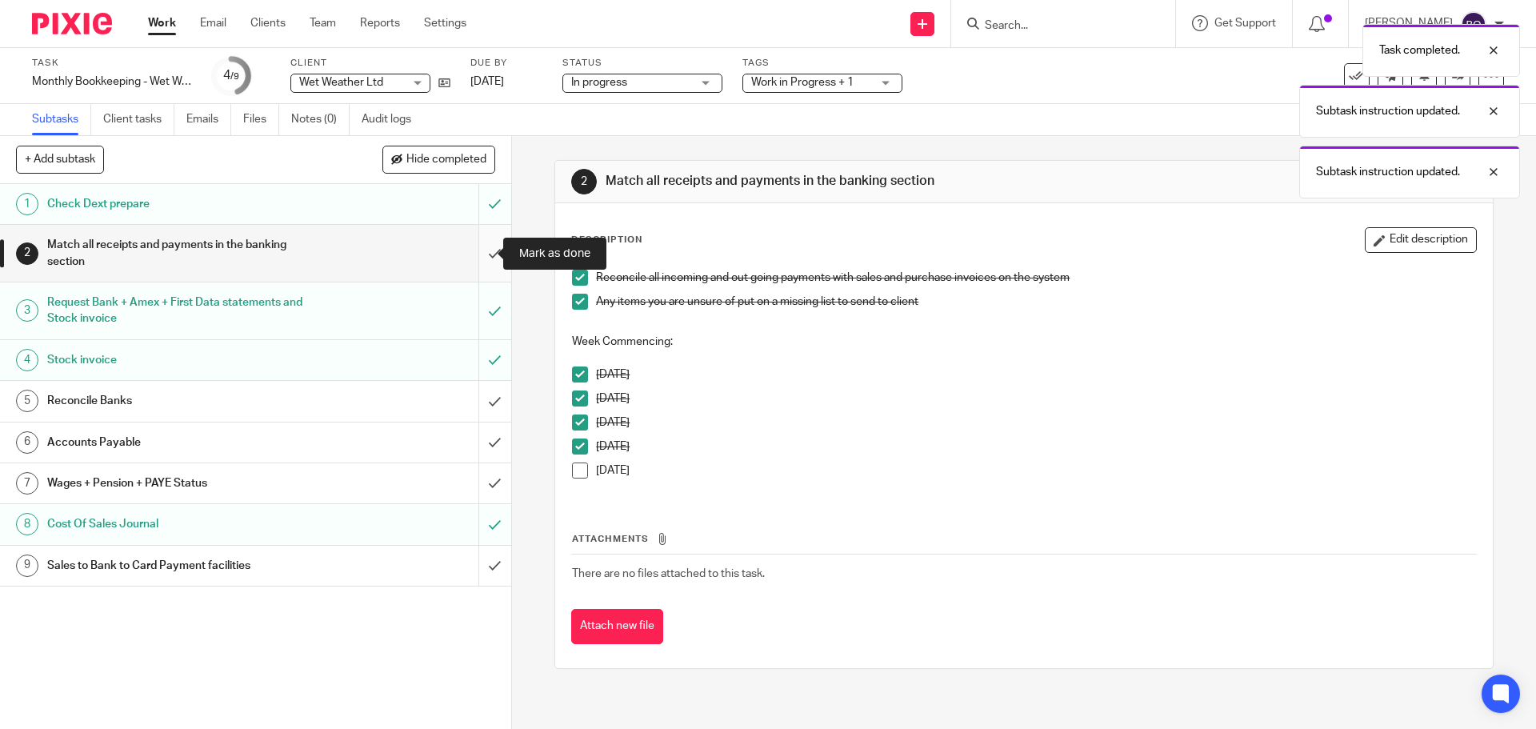
click at [475, 247] on input "submit" at bounding box center [255, 253] width 511 height 57
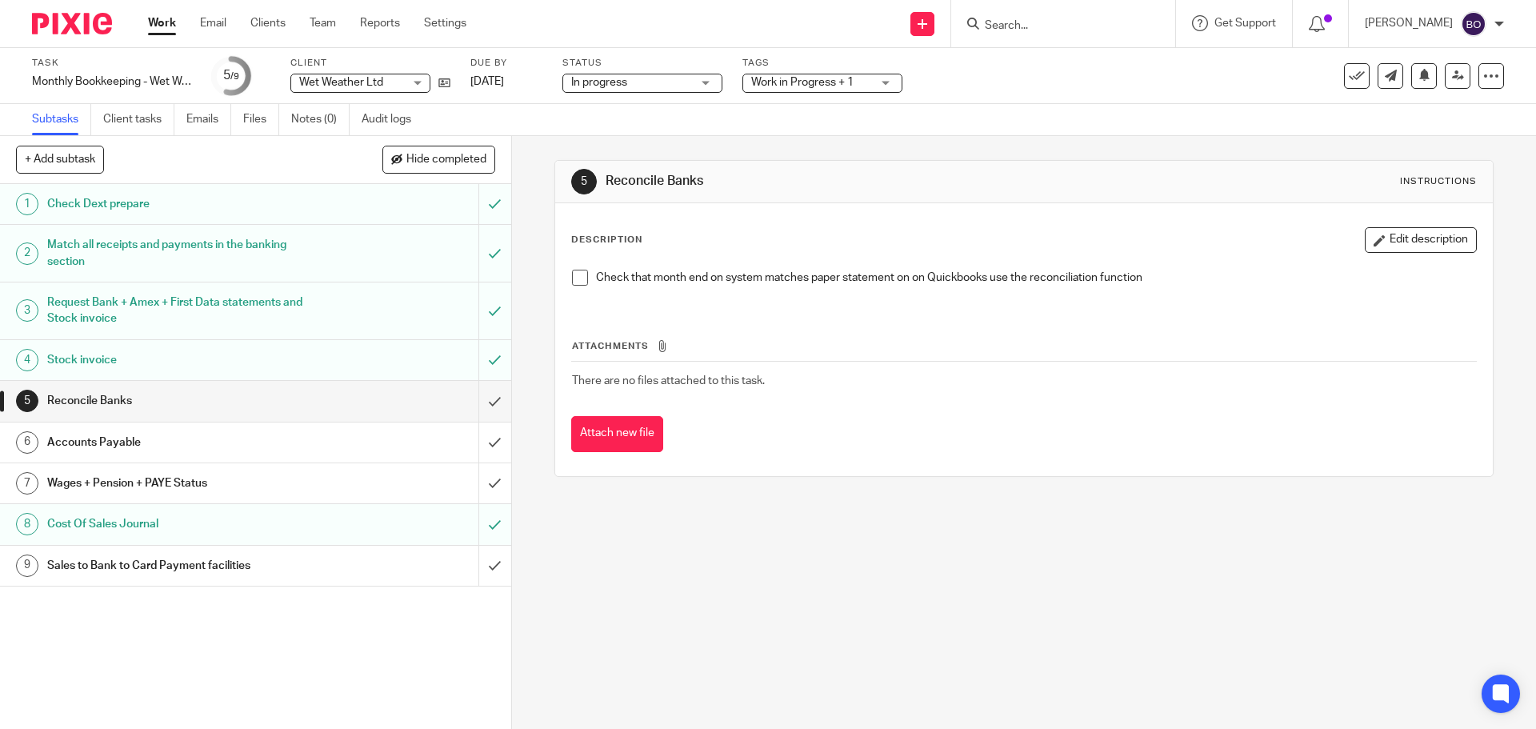
click at [579, 277] on span at bounding box center [580, 278] width 16 height 16
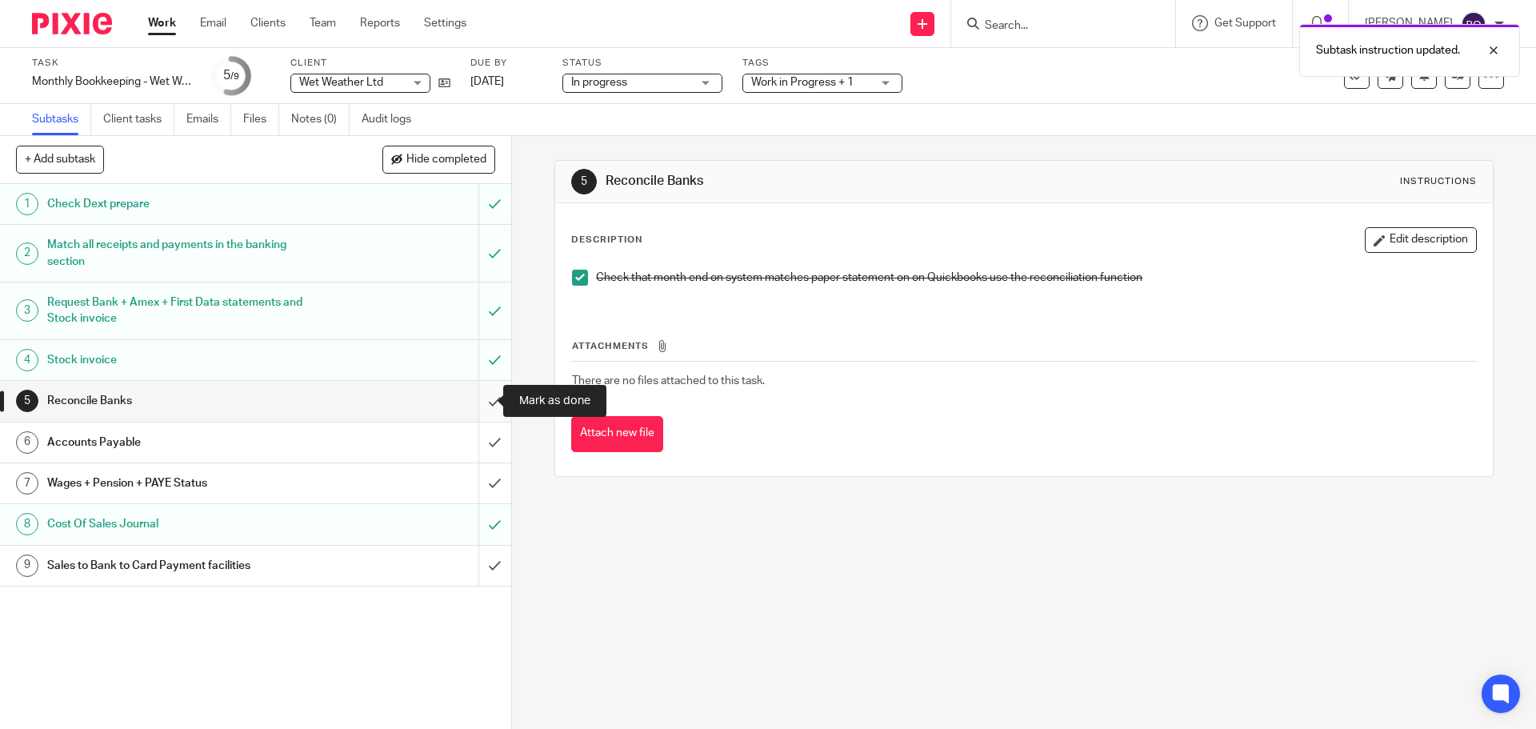
click at [486, 403] on input "submit" at bounding box center [255, 401] width 511 height 40
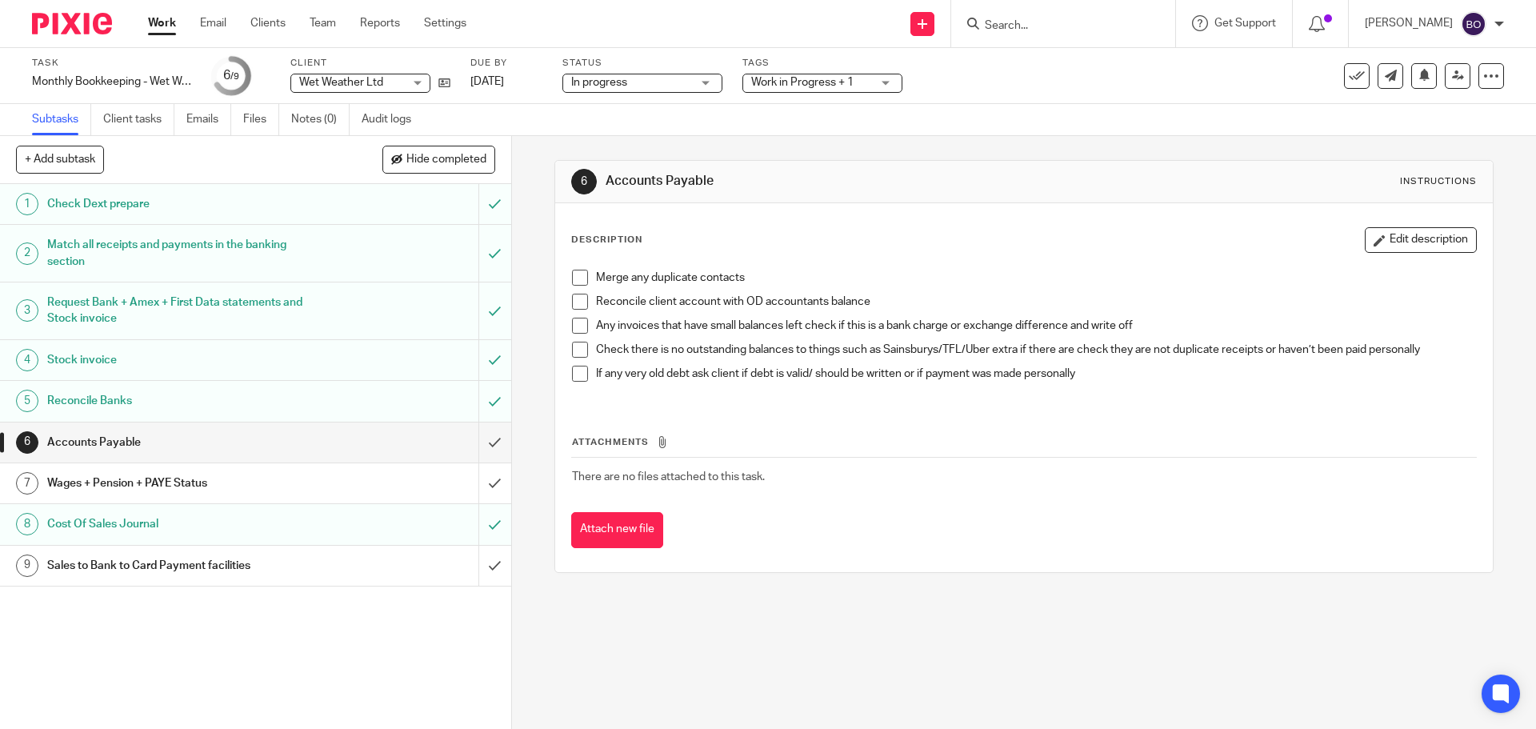
click at [572, 275] on span at bounding box center [580, 278] width 16 height 16
click at [572, 302] on span at bounding box center [580, 302] width 16 height 16
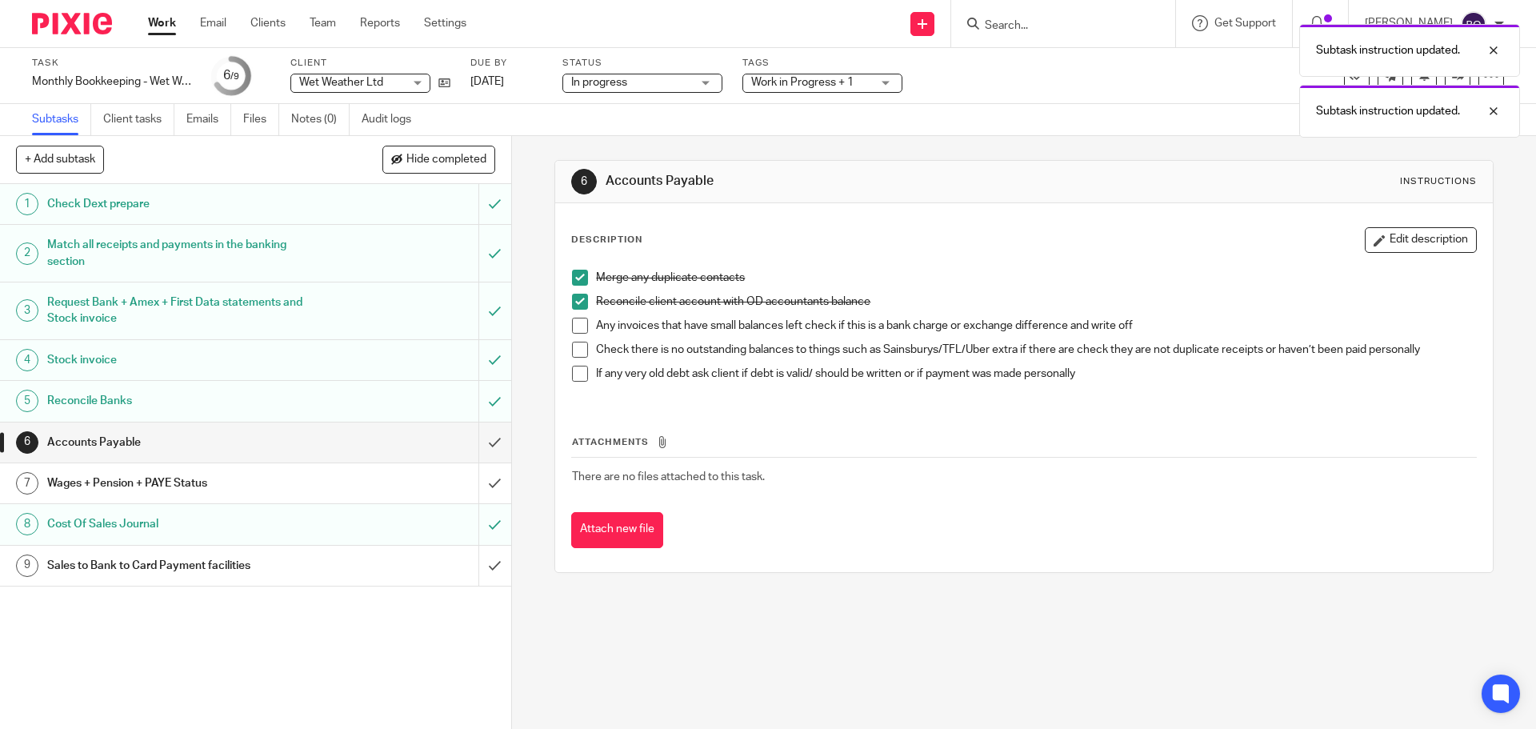
click at [572, 322] on span at bounding box center [580, 326] width 16 height 16
click at [574, 275] on span at bounding box center [580, 278] width 16 height 16
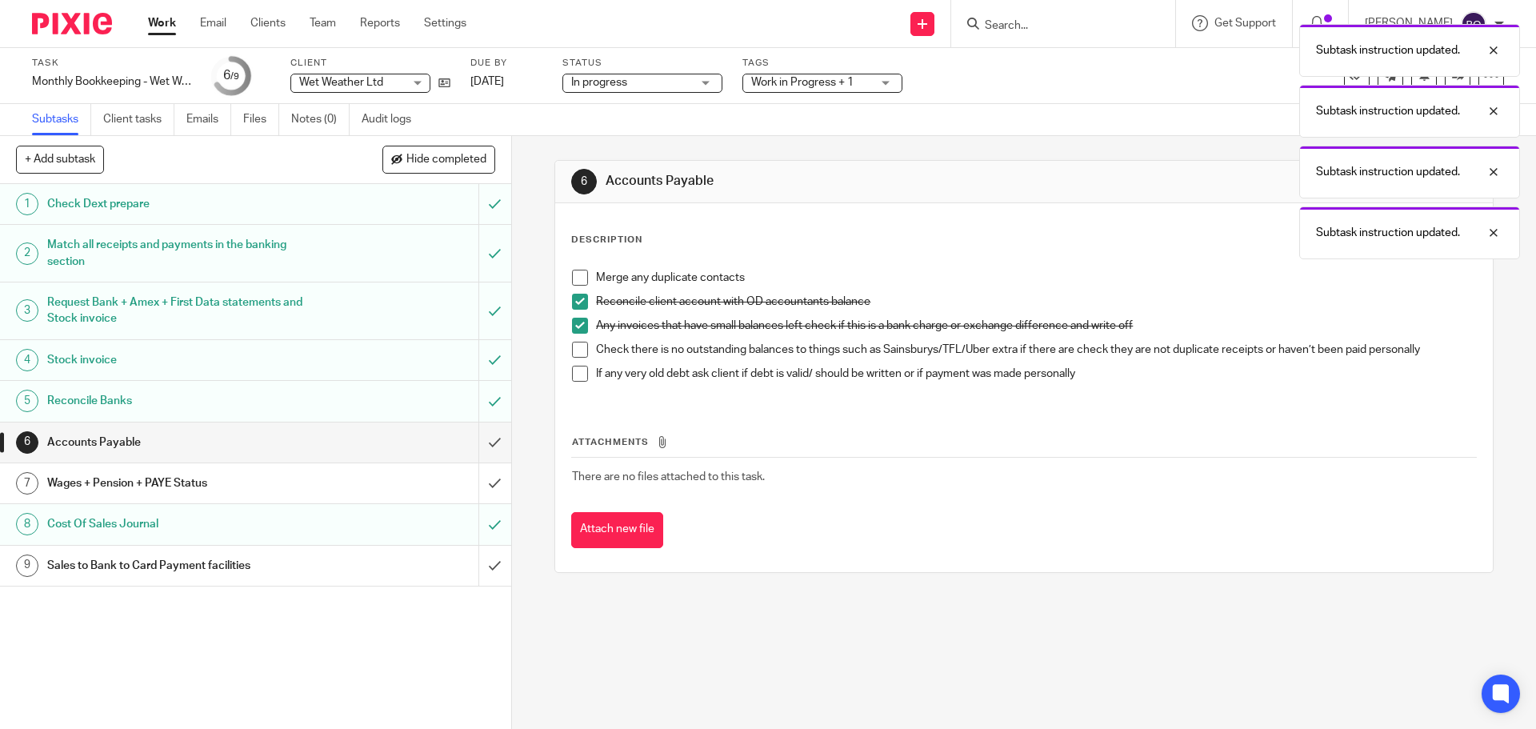
click at [579, 302] on span at bounding box center [580, 302] width 16 height 16
click at [575, 320] on span at bounding box center [580, 326] width 16 height 16
click at [579, 326] on span at bounding box center [580, 326] width 16 height 16
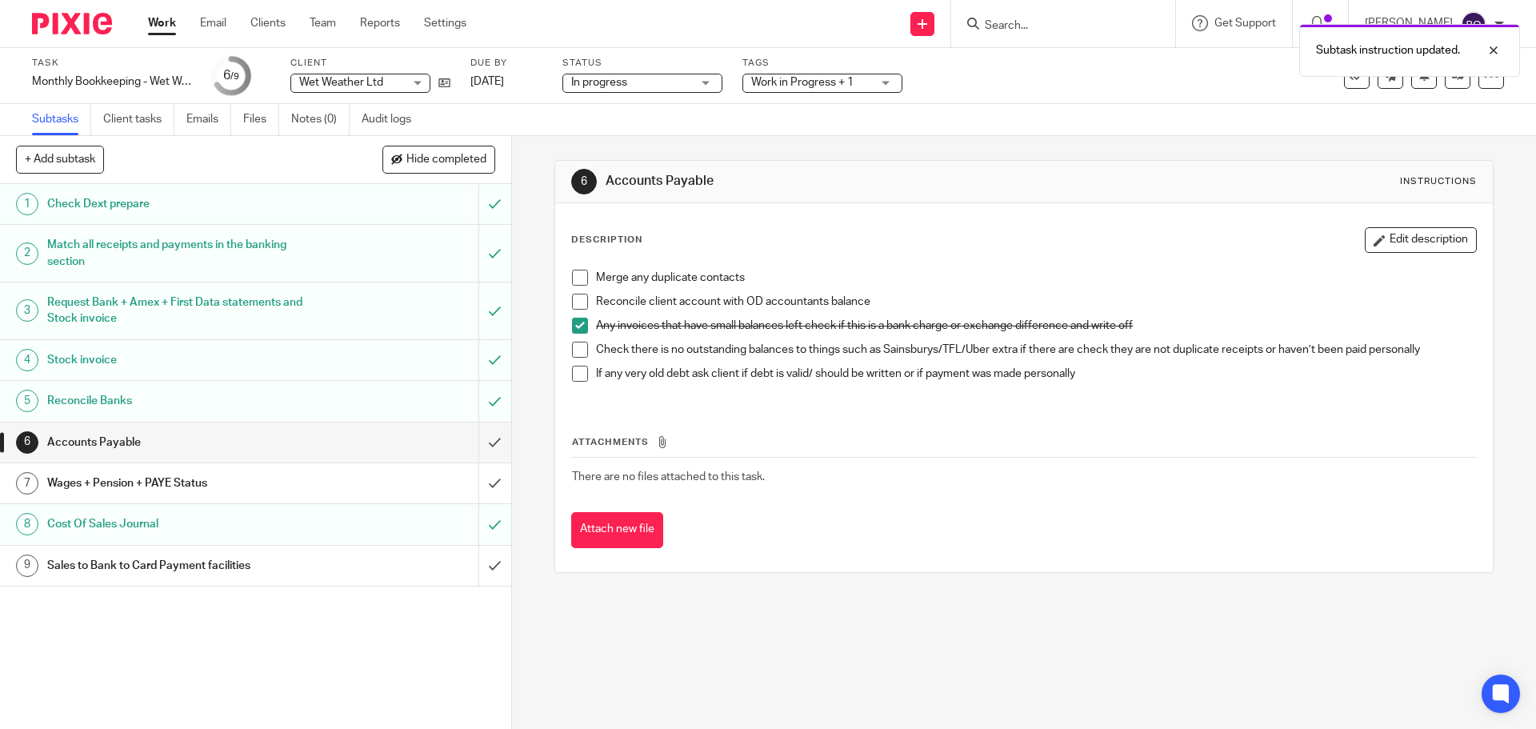
click at [575, 349] on span at bounding box center [580, 350] width 16 height 16
click at [474, 442] on input "submit" at bounding box center [255, 442] width 511 height 40
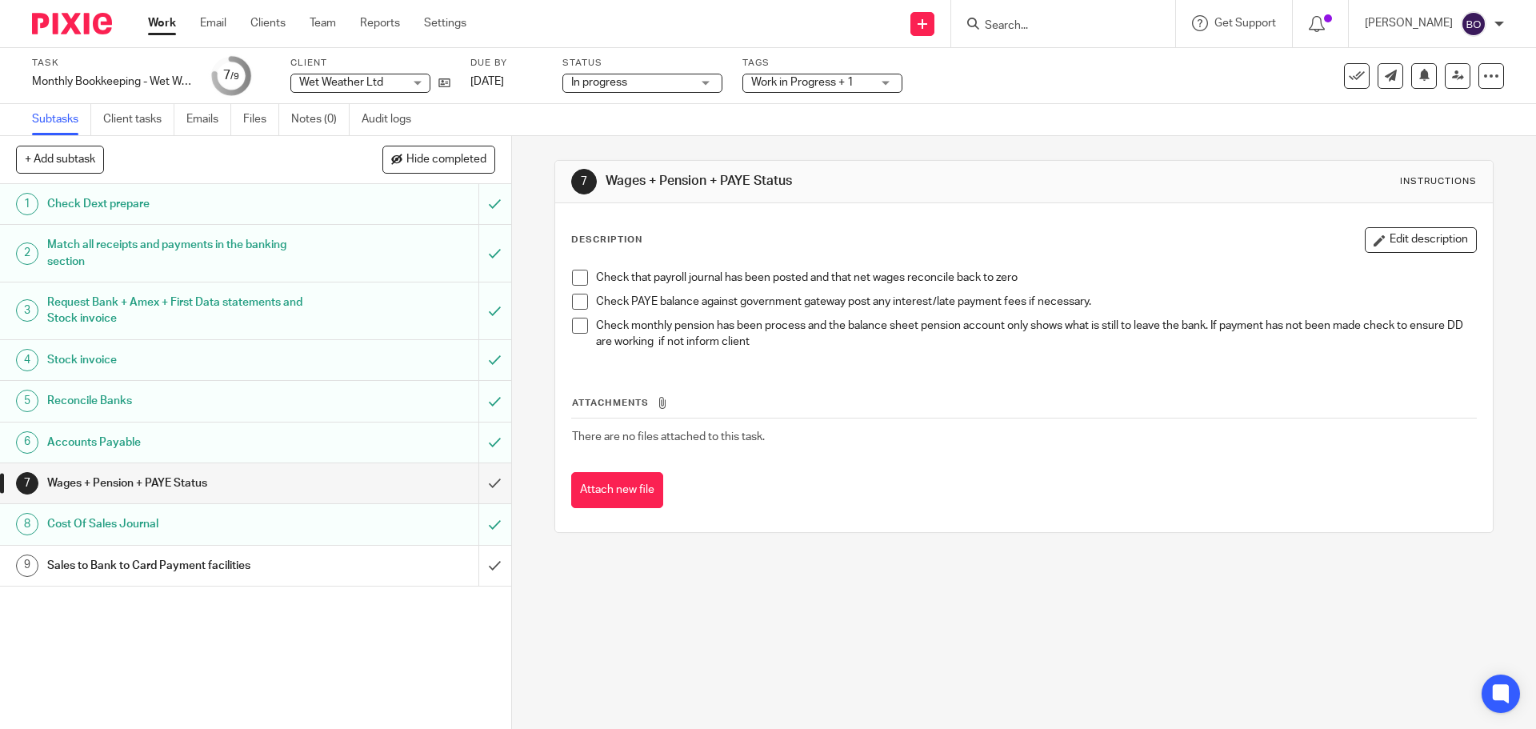
click at [577, 278] on span at bounding box center [580, 278] width 16 height 16
click at [581, 315] on li "Check PAYE balance against government gateway post any interest/late payment fe…" at bounding box center [1023, 306] width 903 height 24
click at [577, 306] on span at bounding box center [580, 302] width 16 height 16
drag, startPoint x: 1404, startPoint y: 239, endPoint x: 1227, endPoint y: 239, distance: 176.8
click at [1404, 239] on button "Edit description" at bounding box center [1421, 240] width 112 height 26
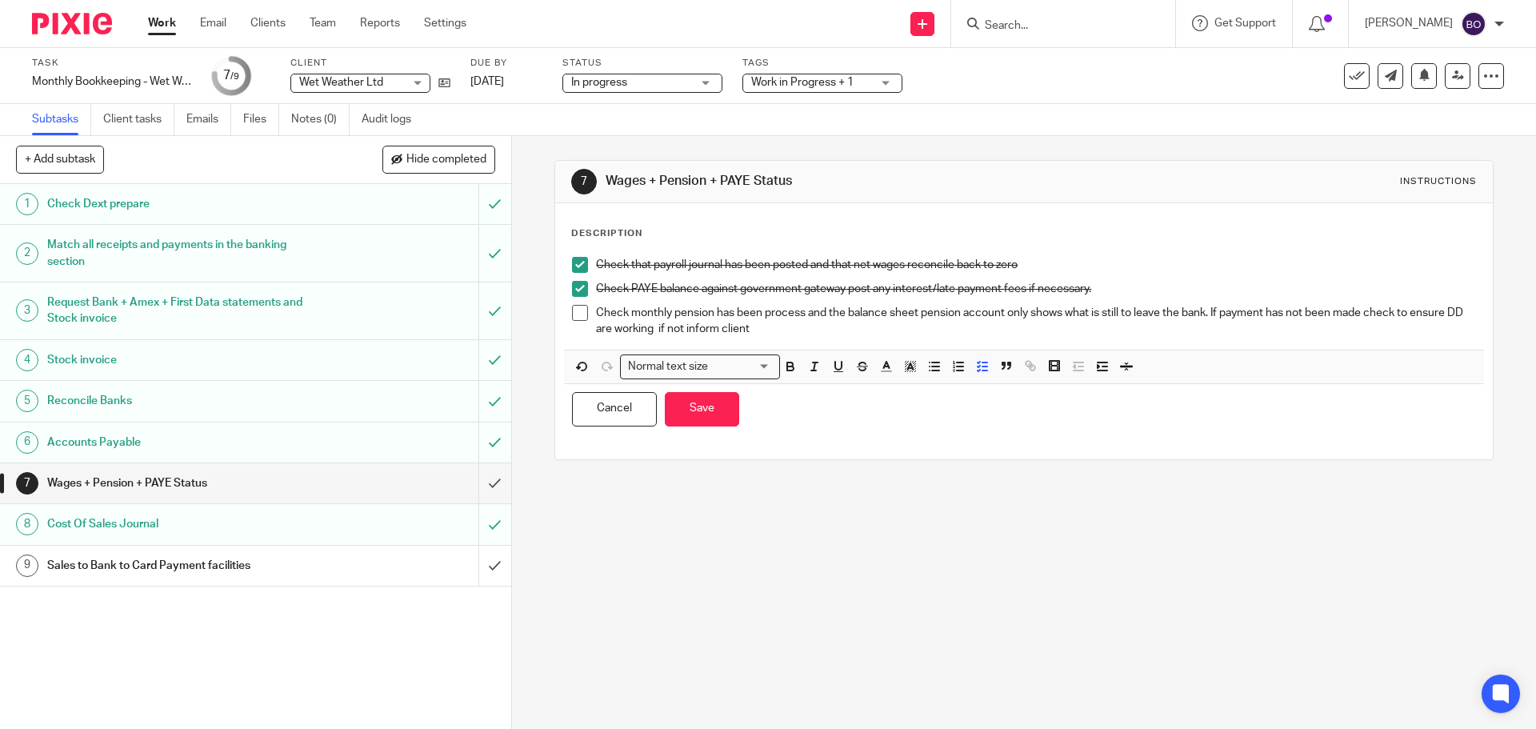
click at [805, 330] on p "Check monthly pension has been process and the balance sheet pension account on…" at bounding box center [1035, 321] width 879 height 33
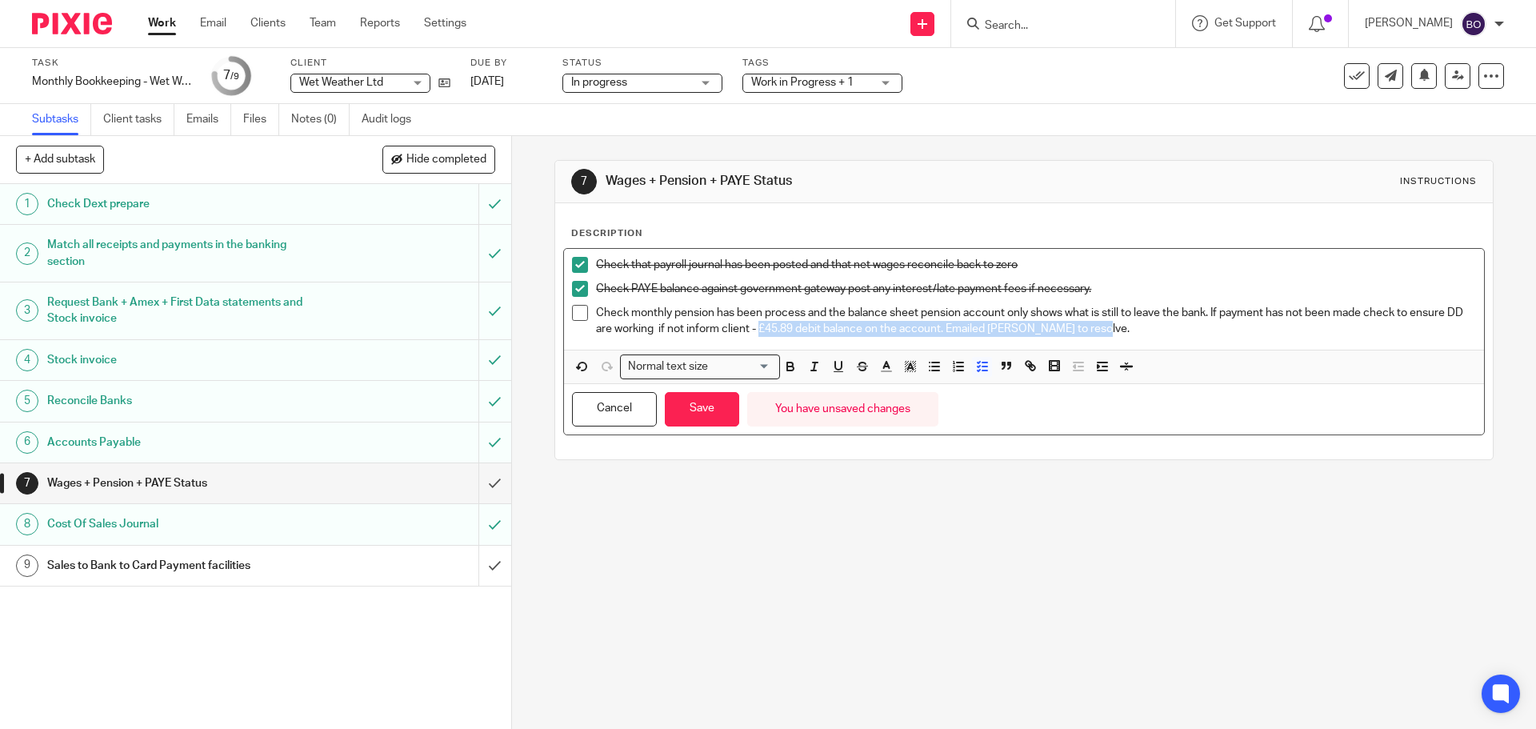
drag, startPoint x: 774, startPoint y: 329, endPoint x: 1131, endPoint y: 328, distance: 357.6
click at [1131, 328] on p "Check monthly pension has been process and the balance sheet pension account on…" at bounding box center [1035, 321] width 879 height 33
click at [793, 362] on button "button" at bounding box center [790, 367] width 20 height 20
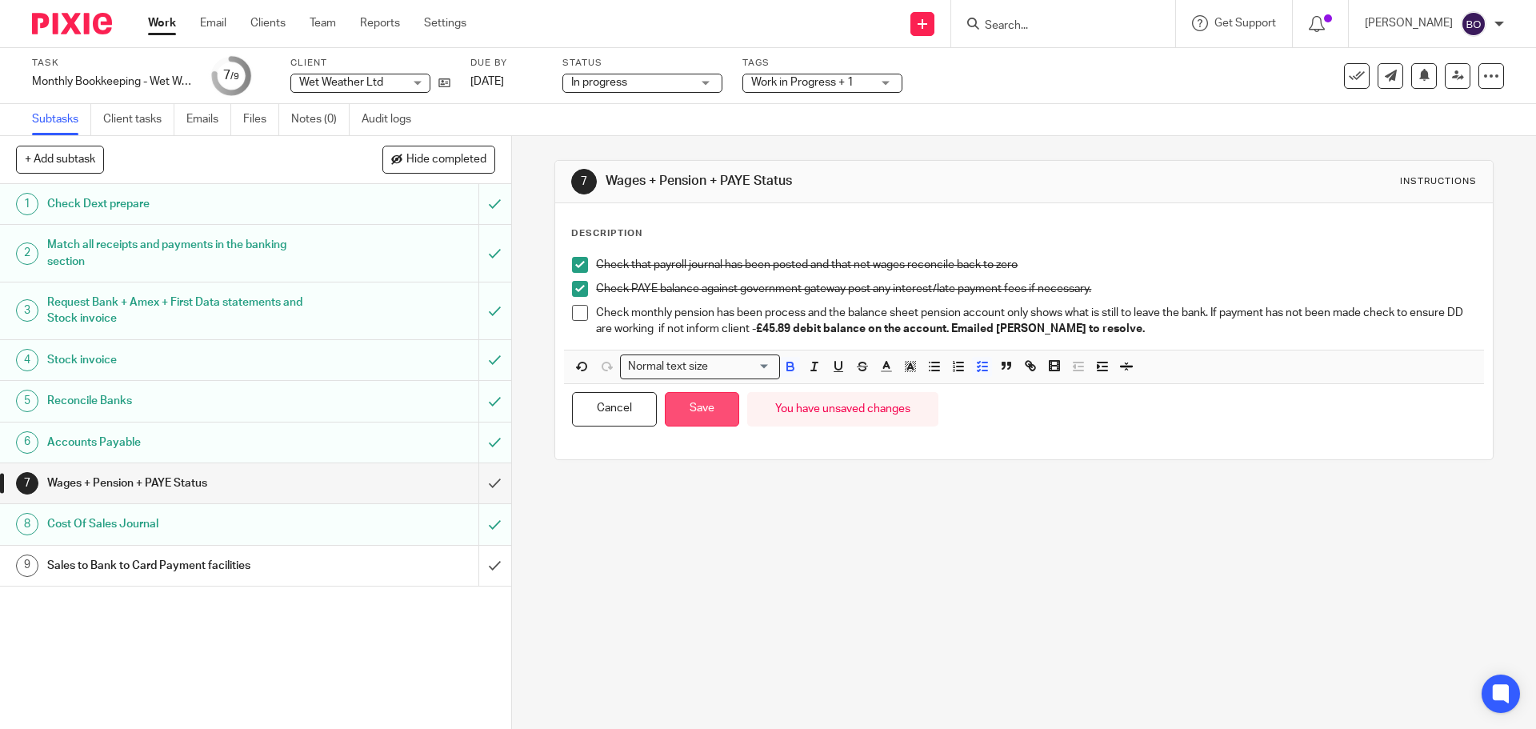
click at [690, 410] on button "Save" at bounding box center [702, 409] width 74 height 34
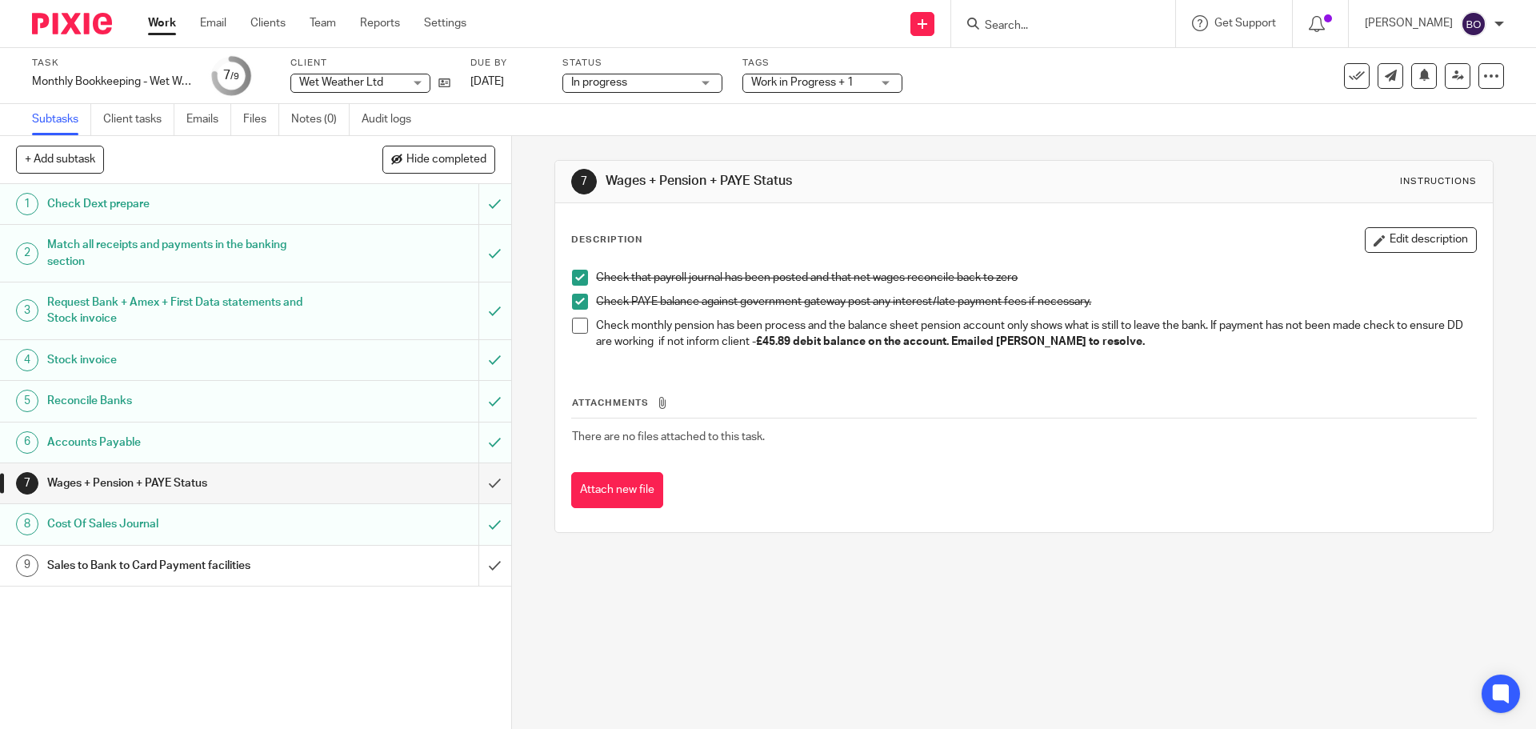
click at [185, 480] on h1 "Wages + Pension + PAYE Status" at bounding box center [185, 483] width 277 height 24
click at [478, 484] on input "submit" at bounding box center [255, 483] width 511 height 40
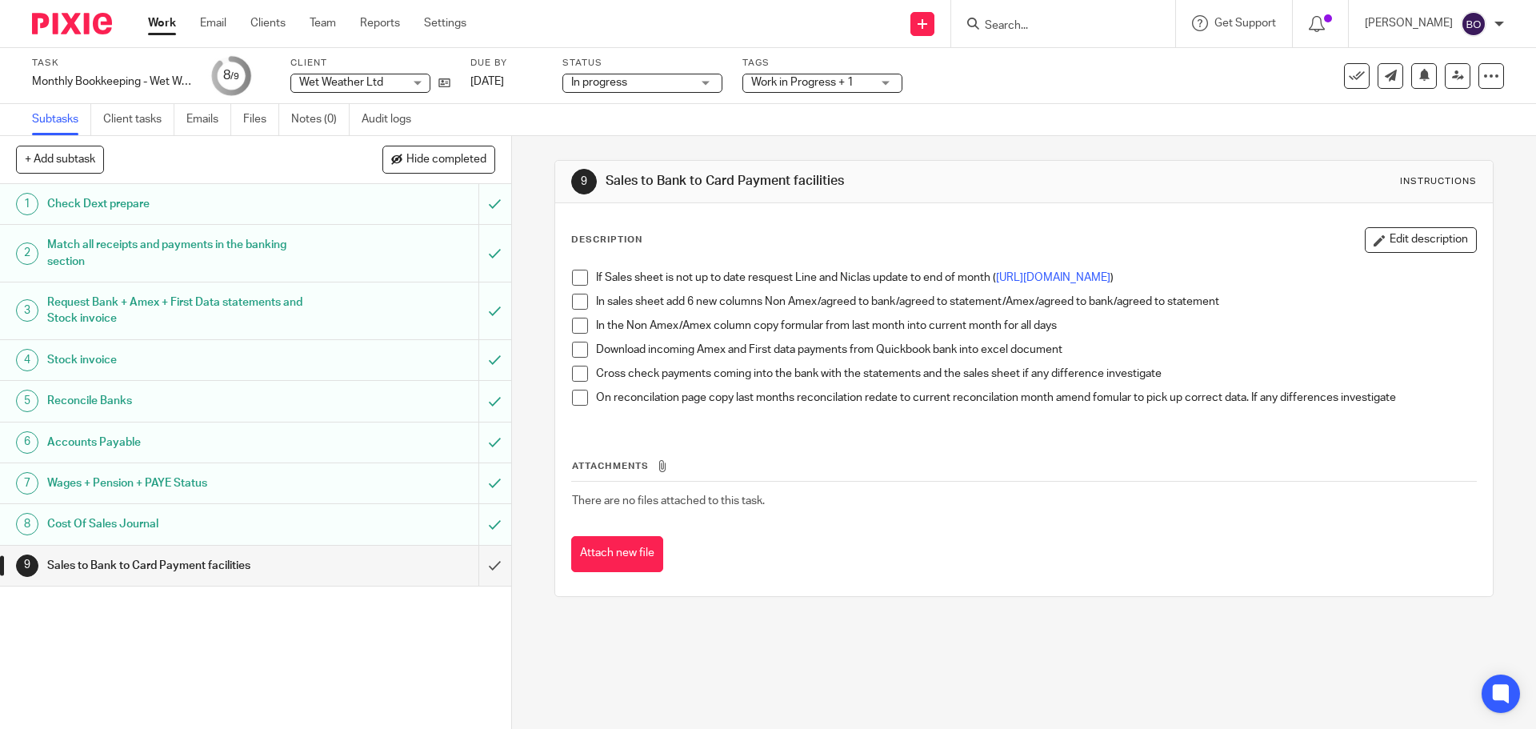
click at [1070, 34] on div at bounding box center [1063, 23] width 224 height 47
click at [1063, 23] on input "Search" at bounding box center [1055, 26] width 144 height 14
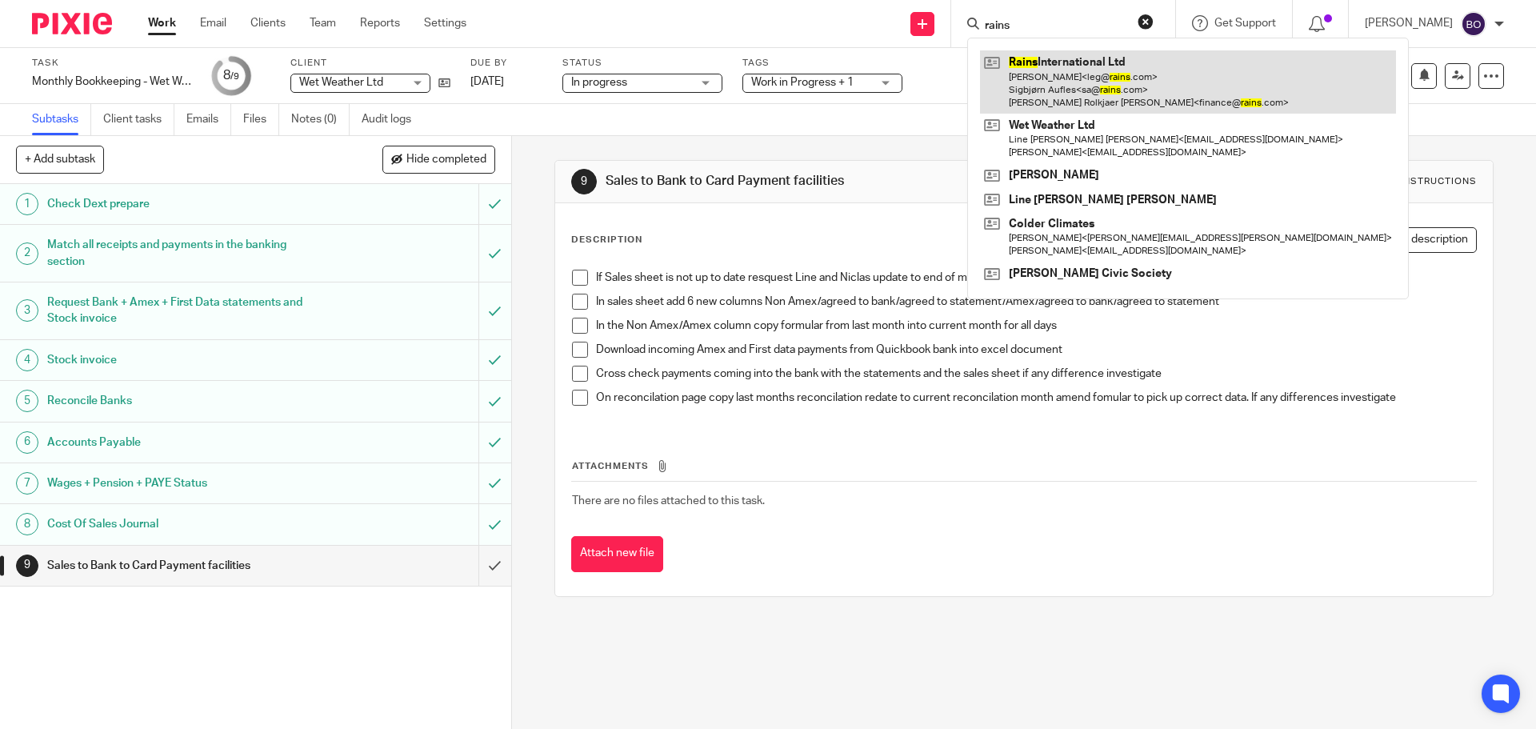
type input "rains"
click at [1028, 68] on link at bounding box center [1188, 81] width 416 height 63
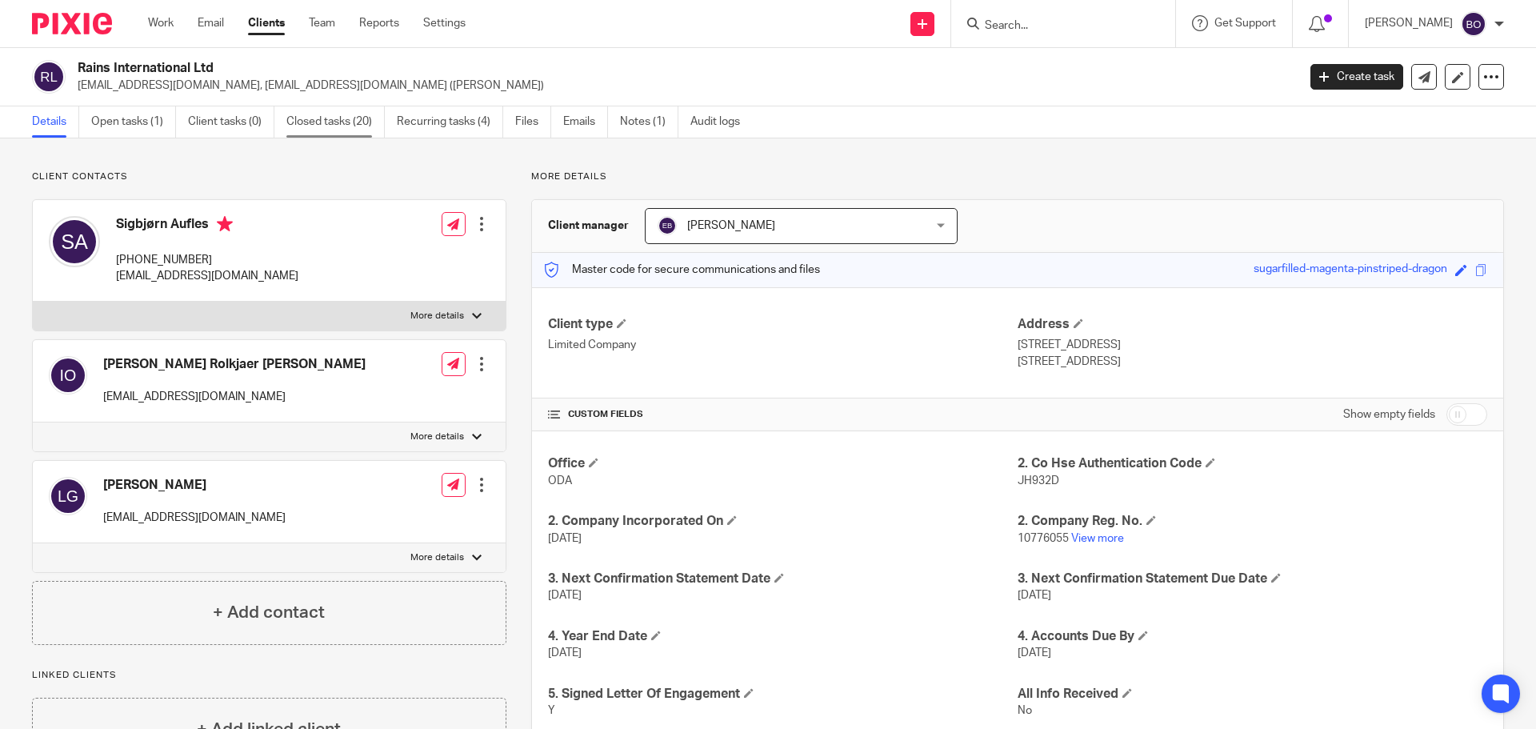
click at [340, 120] on link "Closed tasks (20)" at bounding box center [335, 121] width 98 height 31
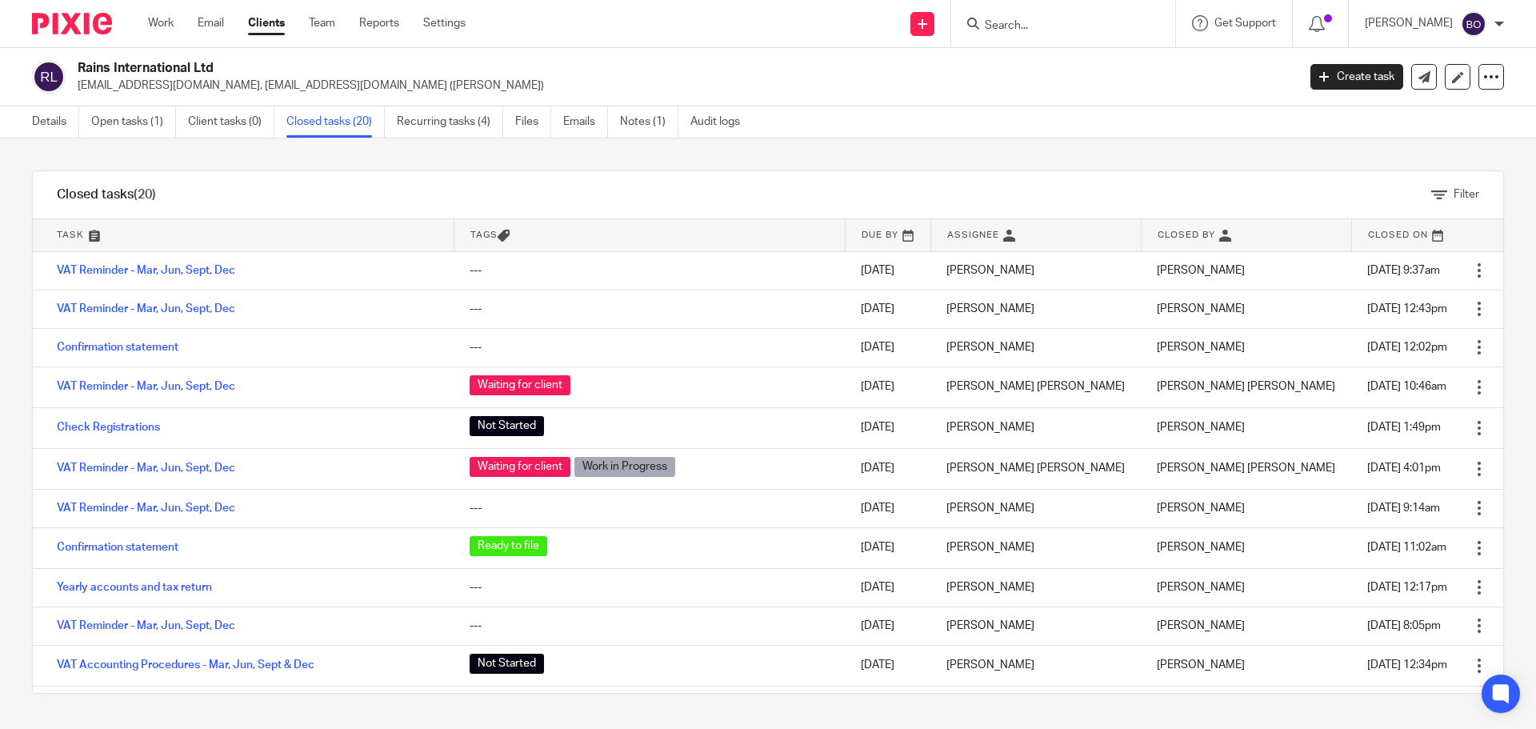
click at [1047, 28] on input "Search" at bounding box center [1055, 26] width 144 height 14
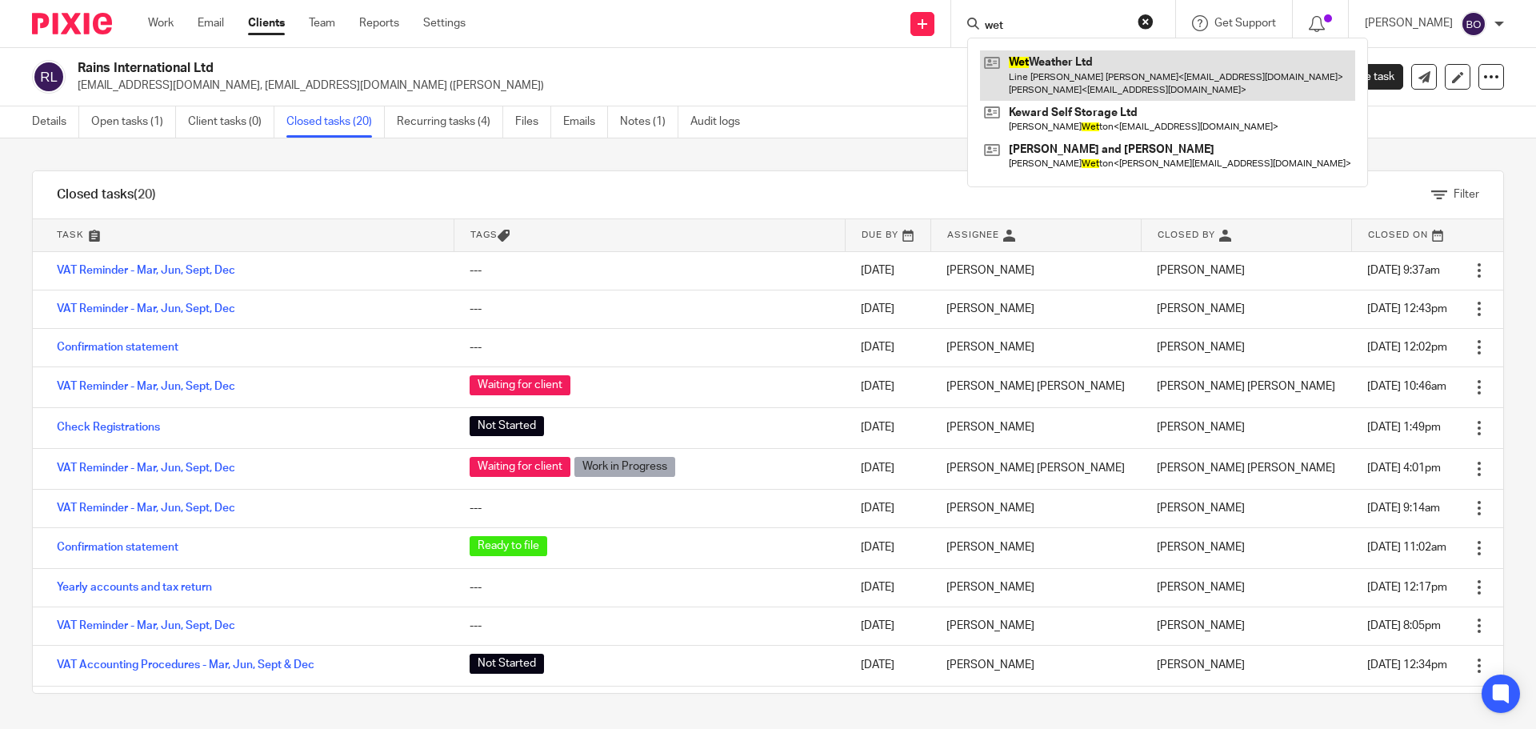
type input "wet"
click at [1098, 82] on link at bounding box center [1167, 75] width 375 height 50
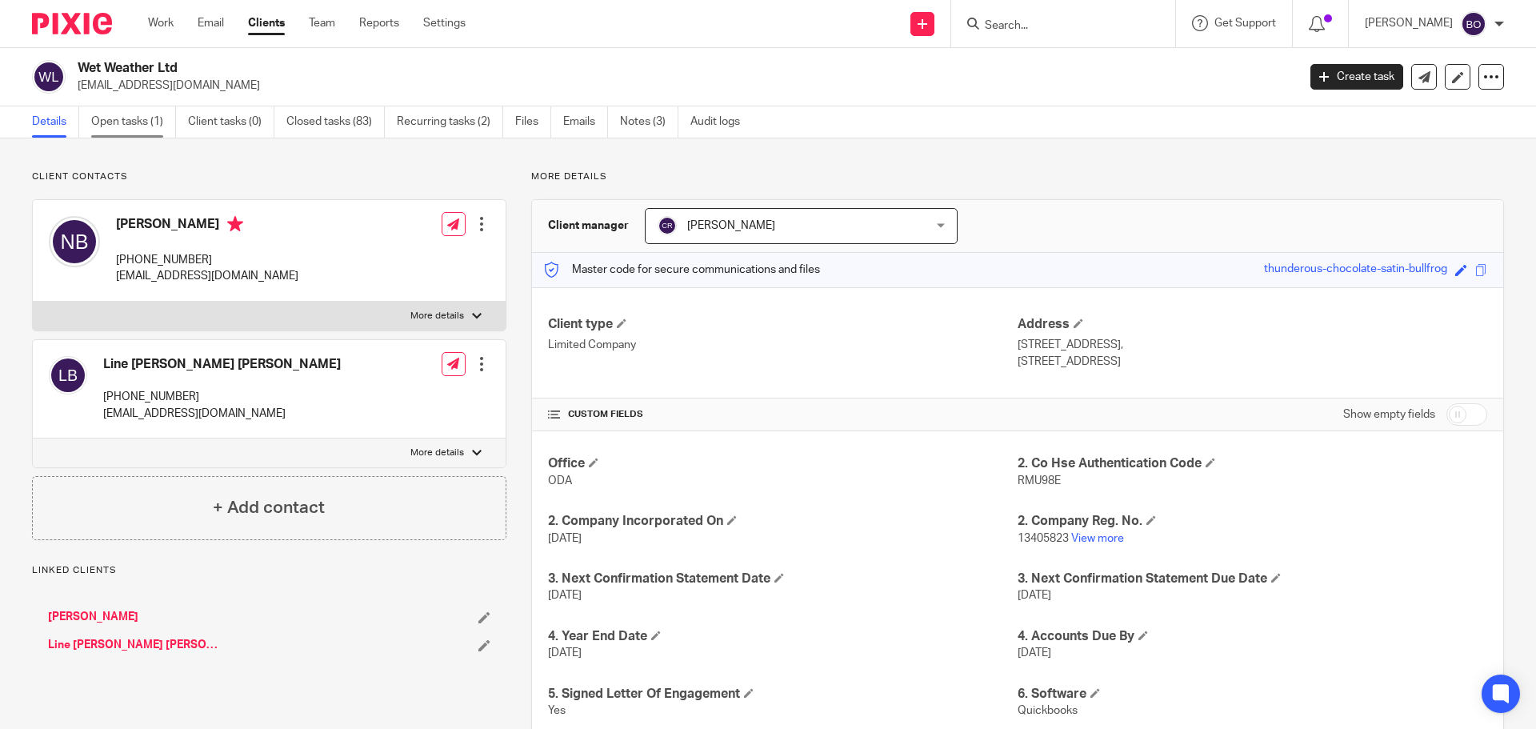
click at [155, 116] on link "Open tasks (1)" at bounding box center [133, 121] width 85 height 31
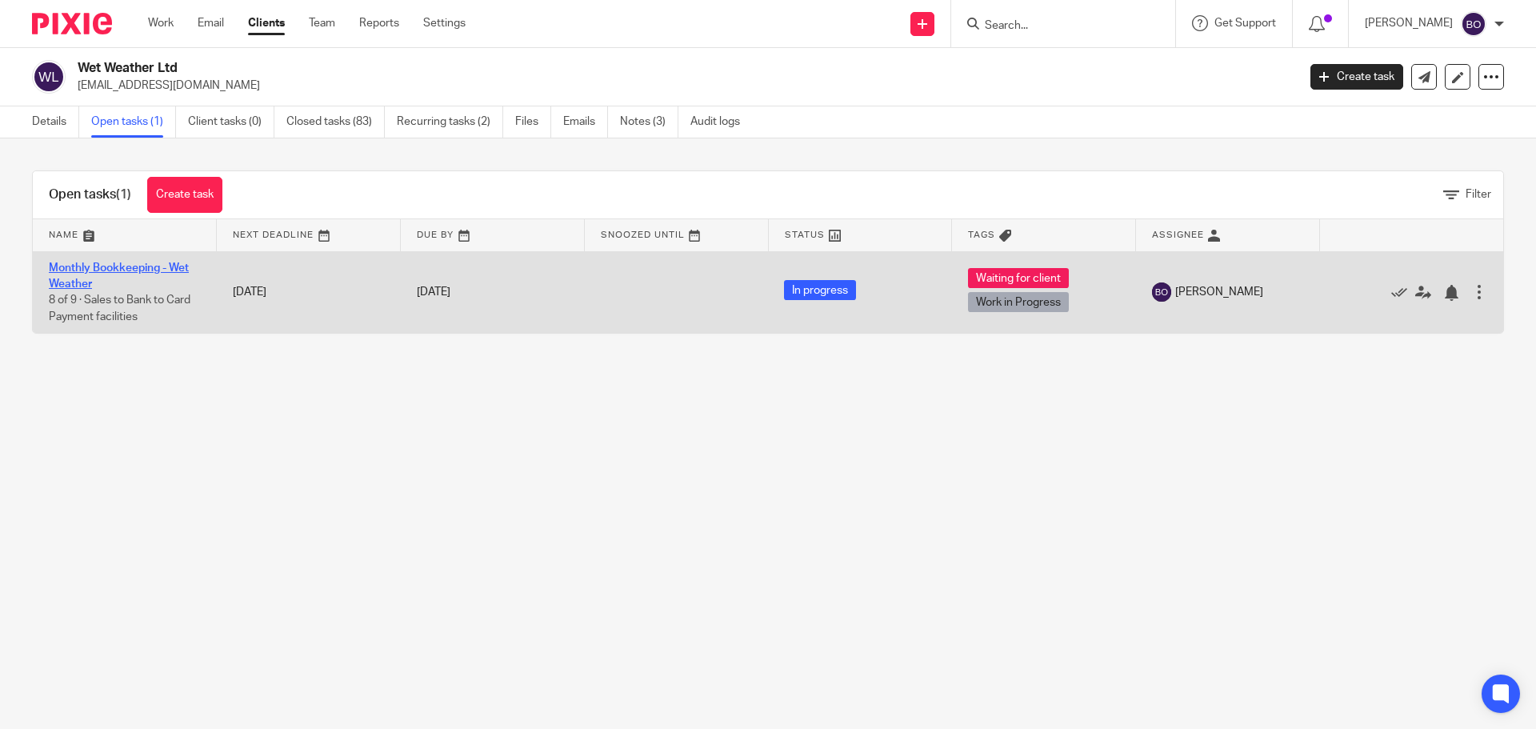
click at [153, 266] on link "Monthly Bookkeeping - Wet Weather" at bounding box center [119, 275] width 140 height 27
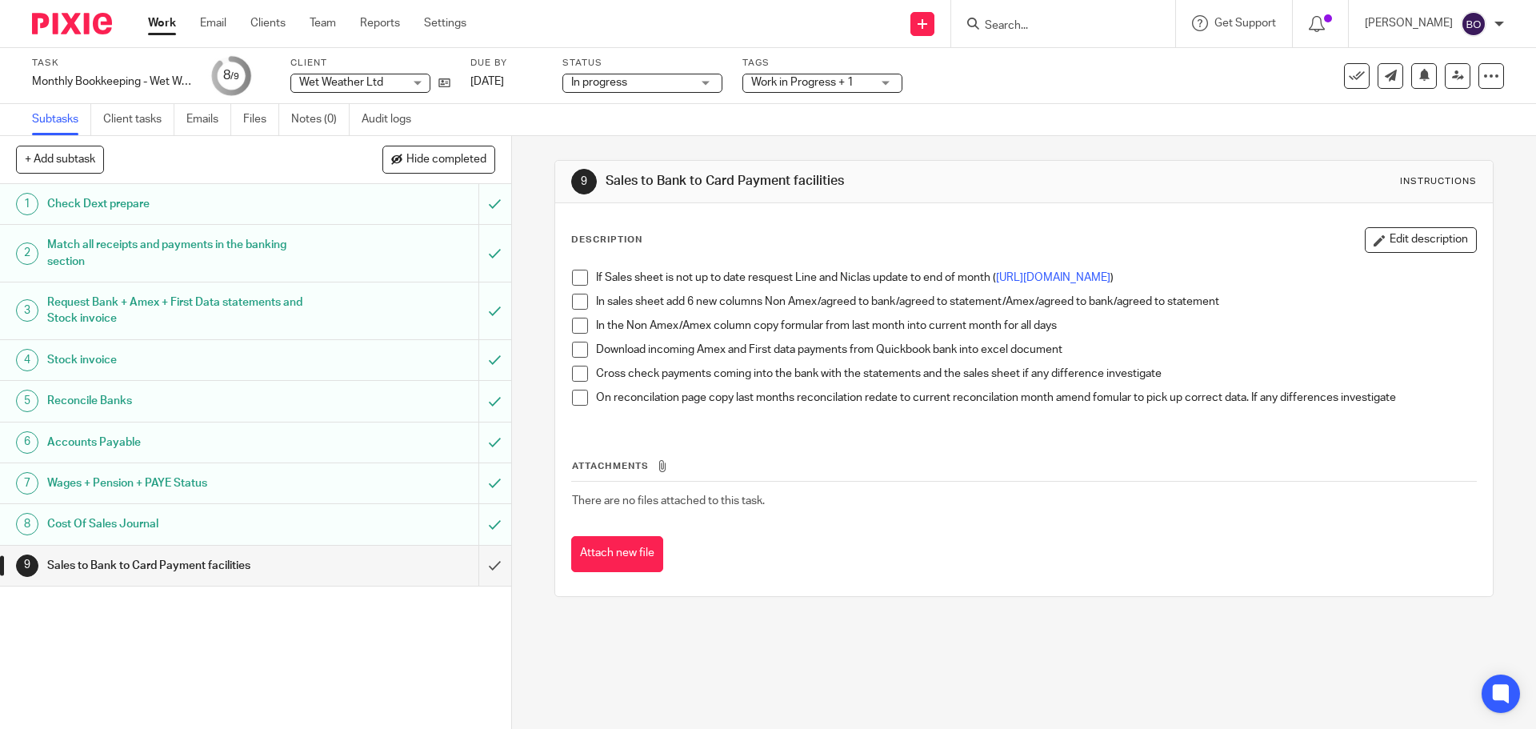
click at [898, 286] on p "If Sales sheet is not up to date resquest Line and Niclas update to end of mont…" at bounding box center [1035, 278] width 879 height 16
click at [1394, 230] on button "Edit description" at bounding box center [1421, 240] width 112 height 26
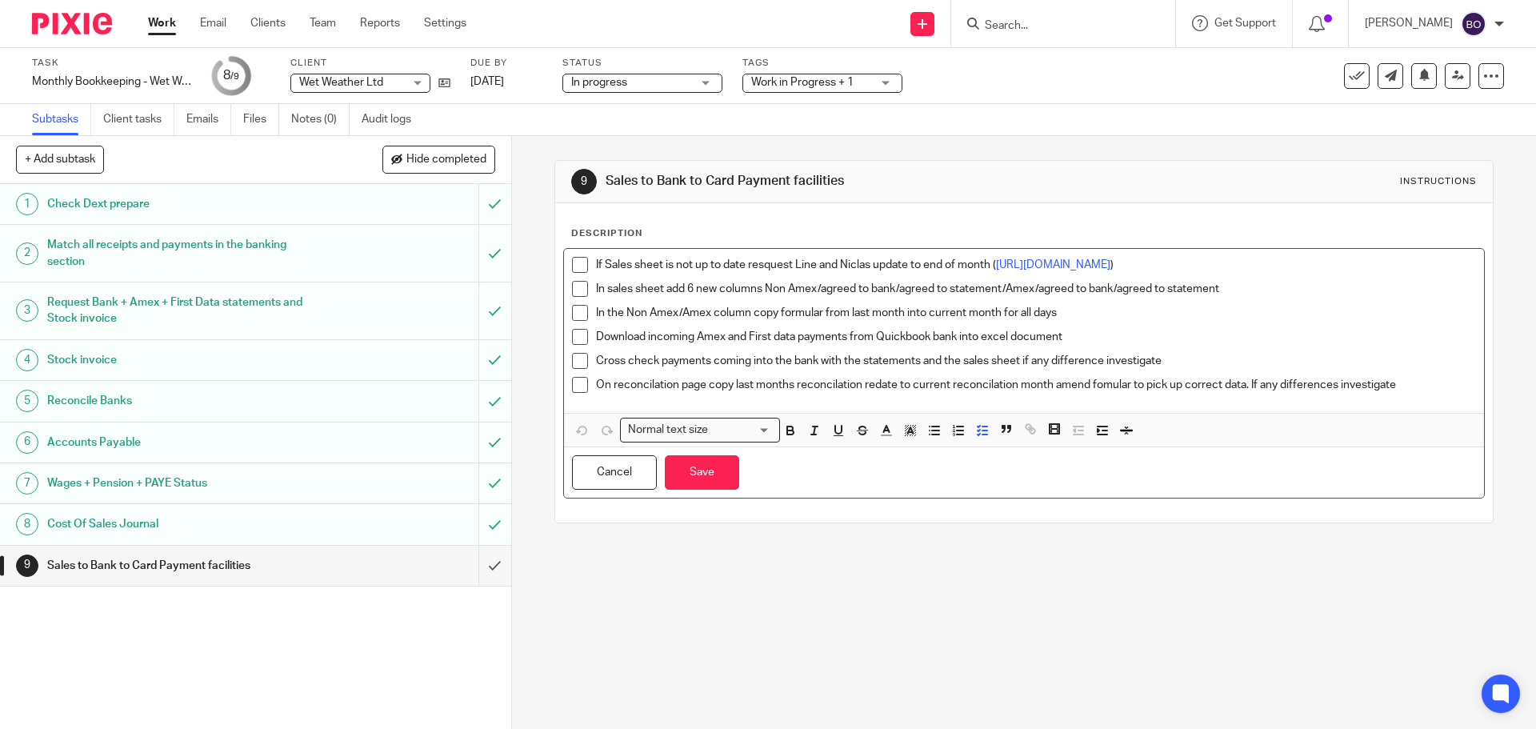
click at [890, 273] on p "If Sales sheet is not up to date resquest Line and Niclas update to end of mont…" at bounding box center [1035, 265] width 879 height 16
drag, startPoint x: 840, startPoint y: 284, endPoint x: 1091, endPoint y: 279, distance: 251.2
click at [1091, 273] on p "If Sales sheet is not up to date resquest Line and Niclas update to end of mont…" at bounding box center [1035, 265] width 879 height 16
click at [783, 438] on icon "button" at bounding box center [790, 430] width 14 height 14
click at [1095, 273] on p "If Sales sheet is not up to date resquest Line and Niclas update to end of mont…" at bounding box center [1035, 265] width 879 height 16
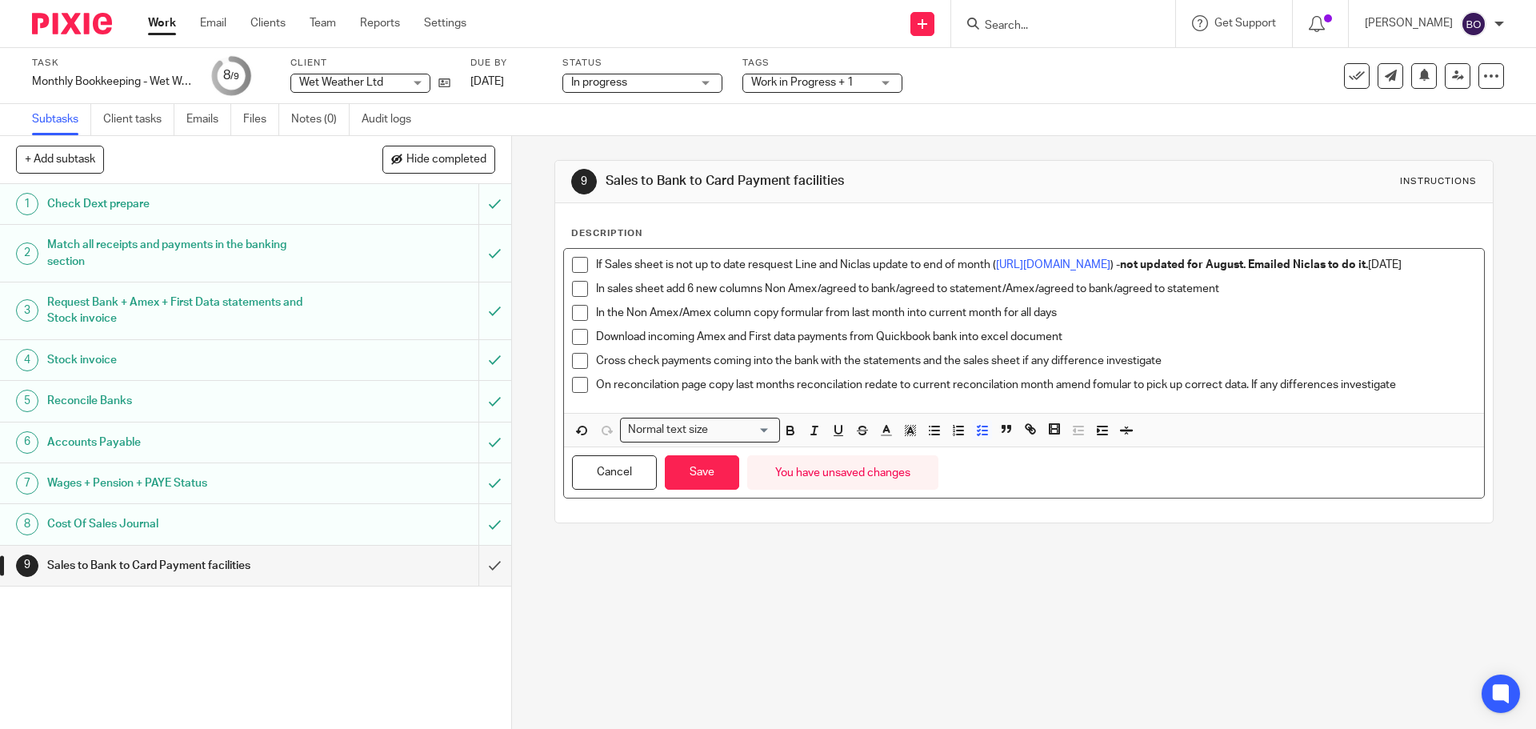
drag, startPoint x: 1090, startPoint y: 280, endPoint x: 1158, endPoint y: 280, distance: 68.0
click at [1158, 273] on p "If Sales sheet is not up to date resquest Line and Niclas update to end of mont…" at bounding box center [1035, 265] width 879 height 16
click at [784, 437] on icon "button" at bounding box center [790, 430] width 14 height 14
click at [714, 486] on button "Save" at bounding box center [702, 472] width 74 height 34
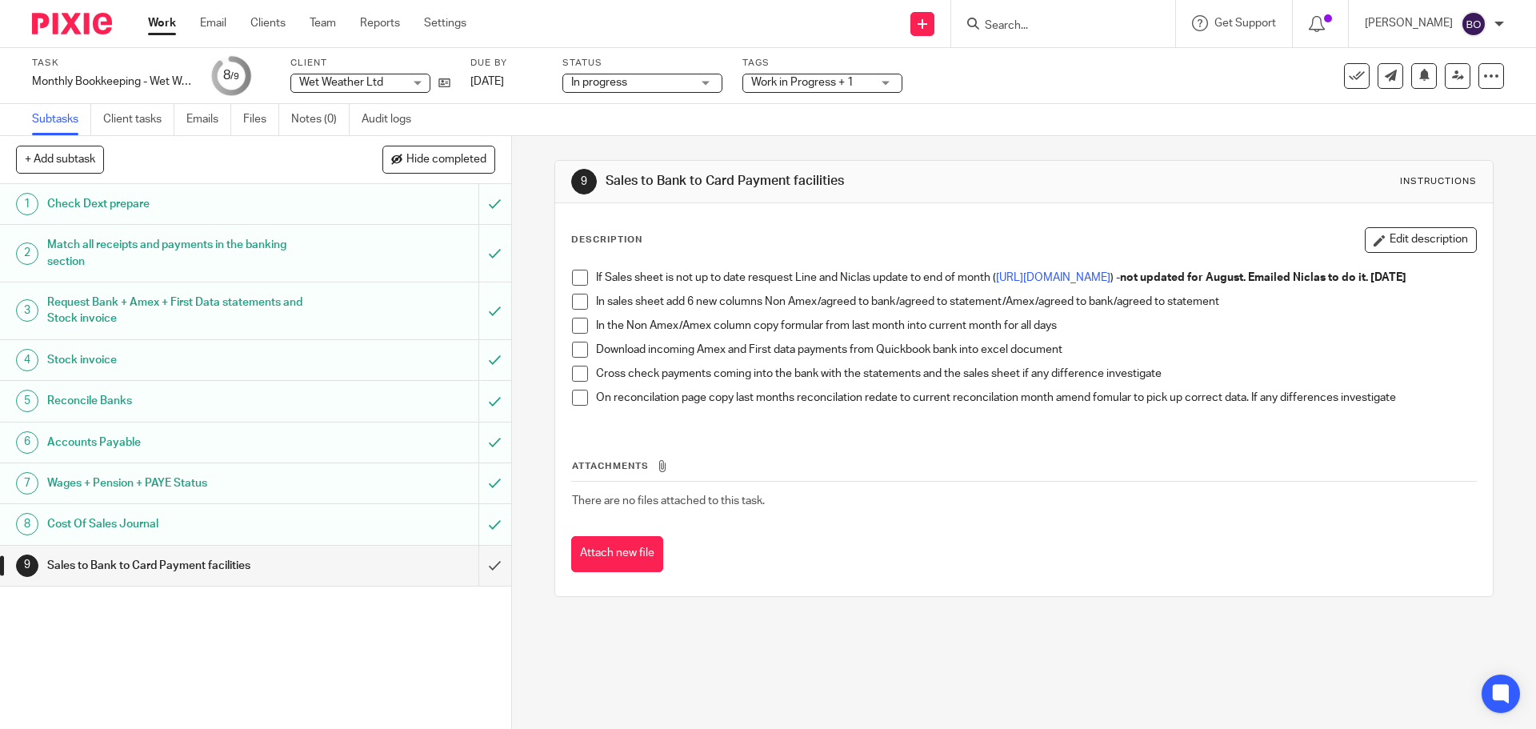
click at [979, 22] on icon at bounding box center [973, 24] width 12 height 12
click at [1081, 17] on form at bounding box center [1068, 24] width 170 height 20
click at [1052, 36] on div at bounding box center [1063, 23] width 224 height 47
click at [1059, 22] on input "Search" at bounding box center [1055, 26] width 144 height 14
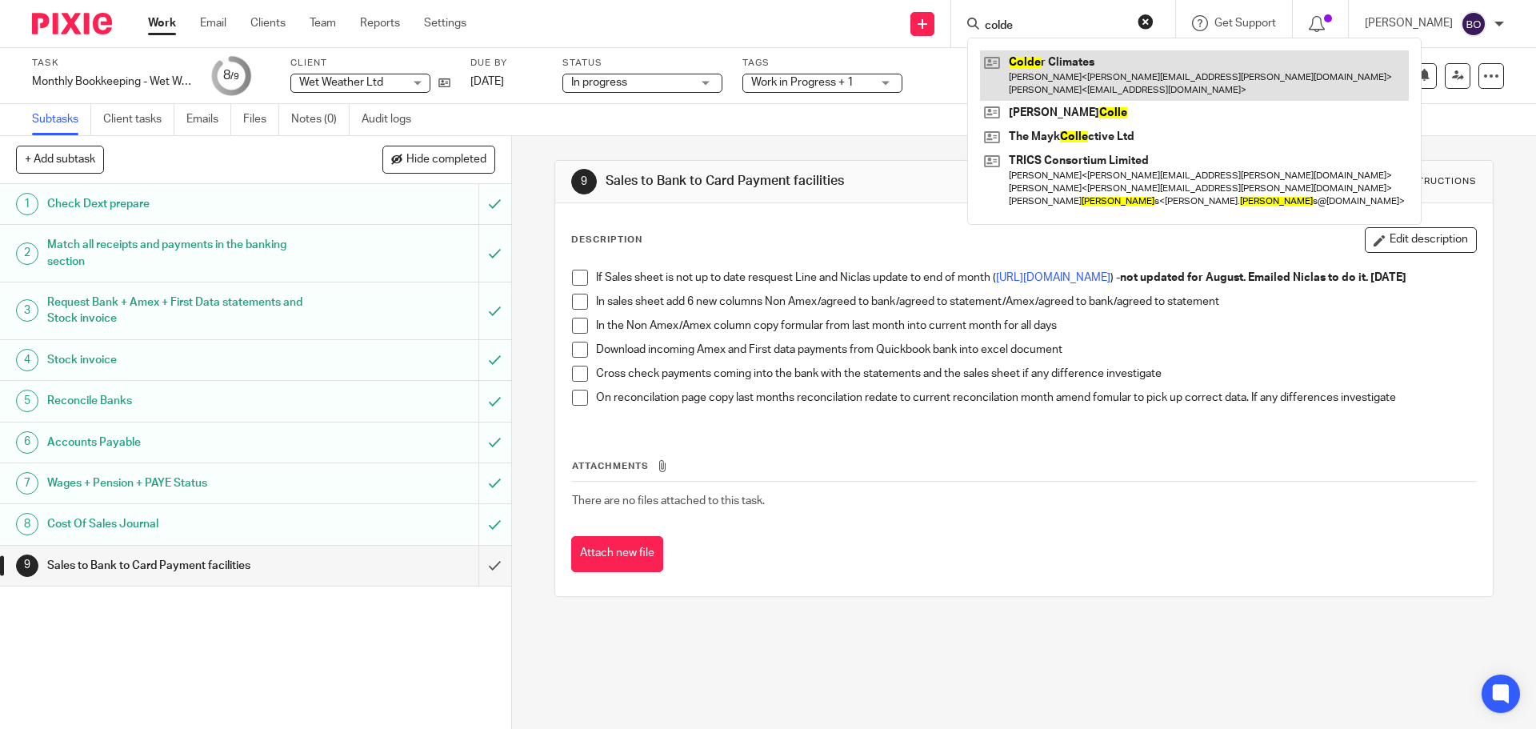
type input "colde"
click at [1047, 77] on link at bounding box center [1194, 75] width 429 height 50
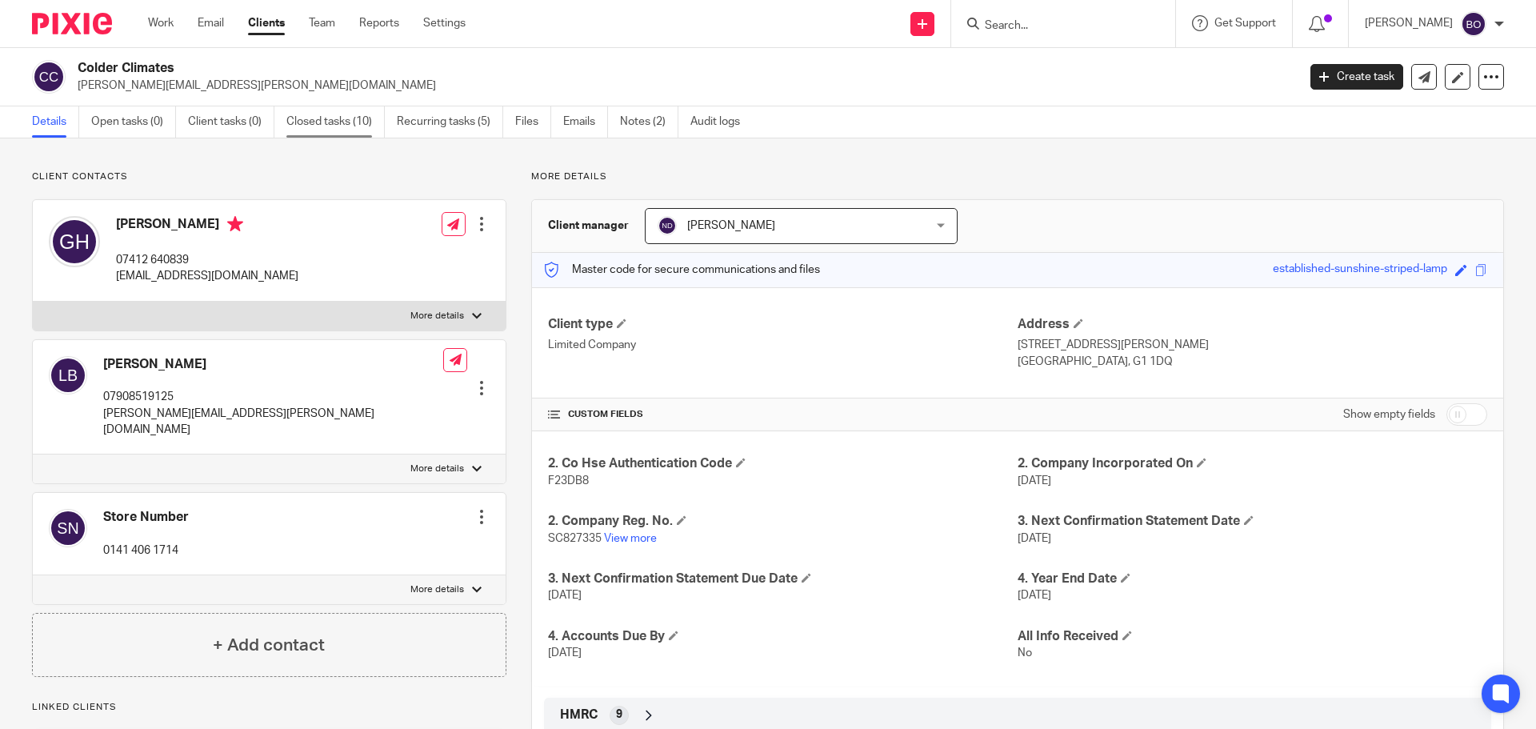
click at [339, 128] on link "Closed tasks (10)" at bounding box center [335, 121] width 98 height 31
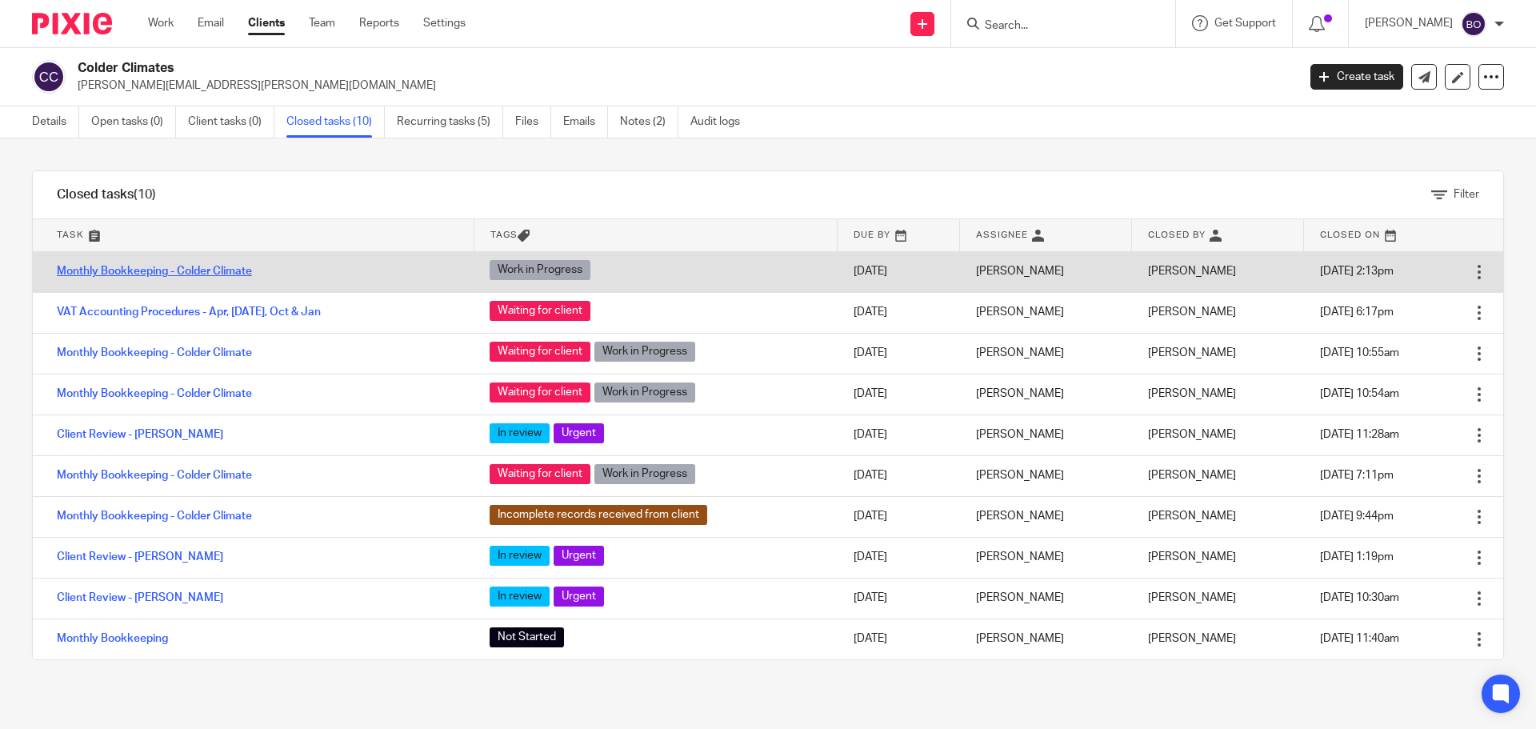
click at [206, 271] on link "Monthly Bookkeeping - Colder Climate" at bounding box center [154, 271] width 195 height 11
